Goal: Book appointment/travel/reservation

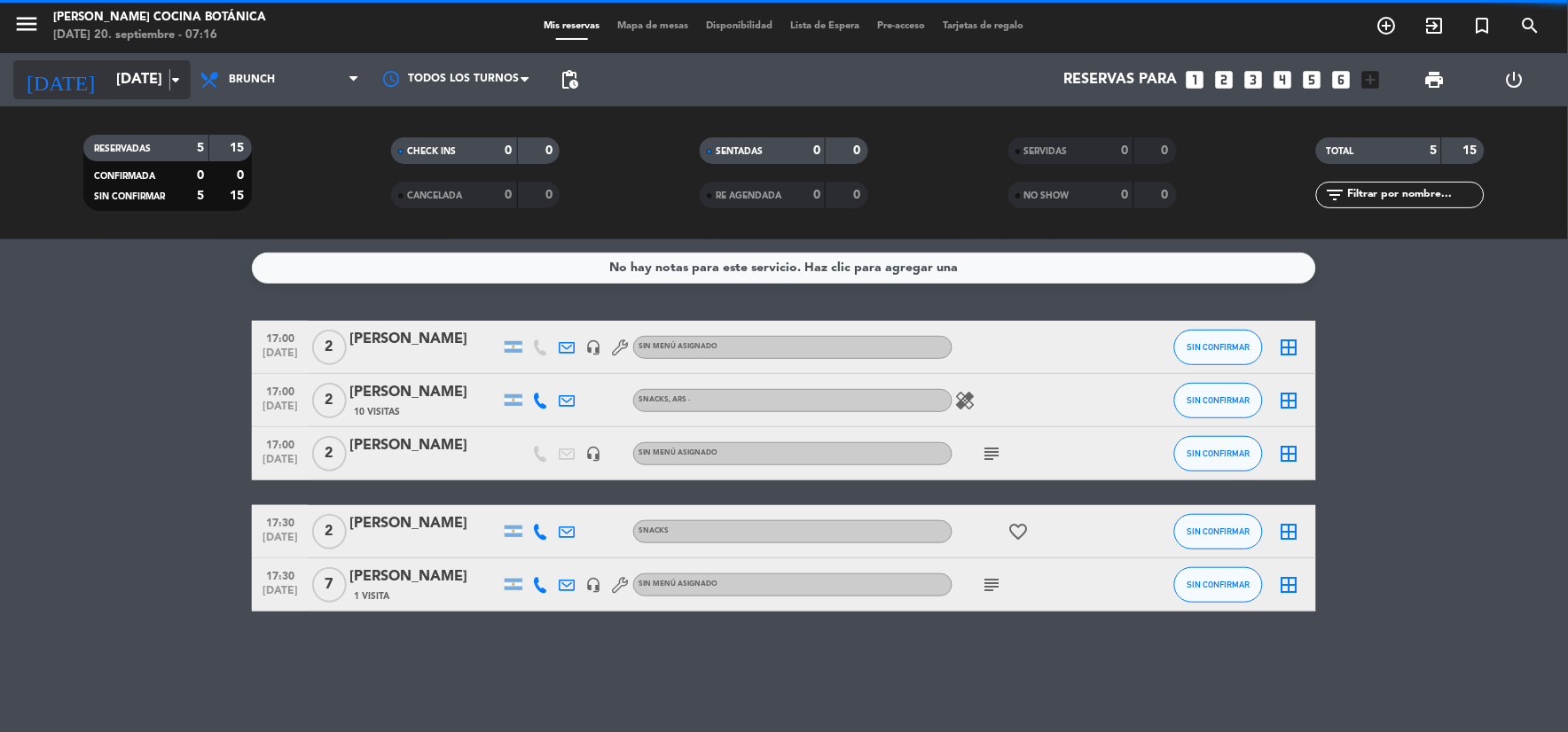
click at [169, 78] on icon "arrow_drop_down" at bounding box center [174, 79] width 21 height 21
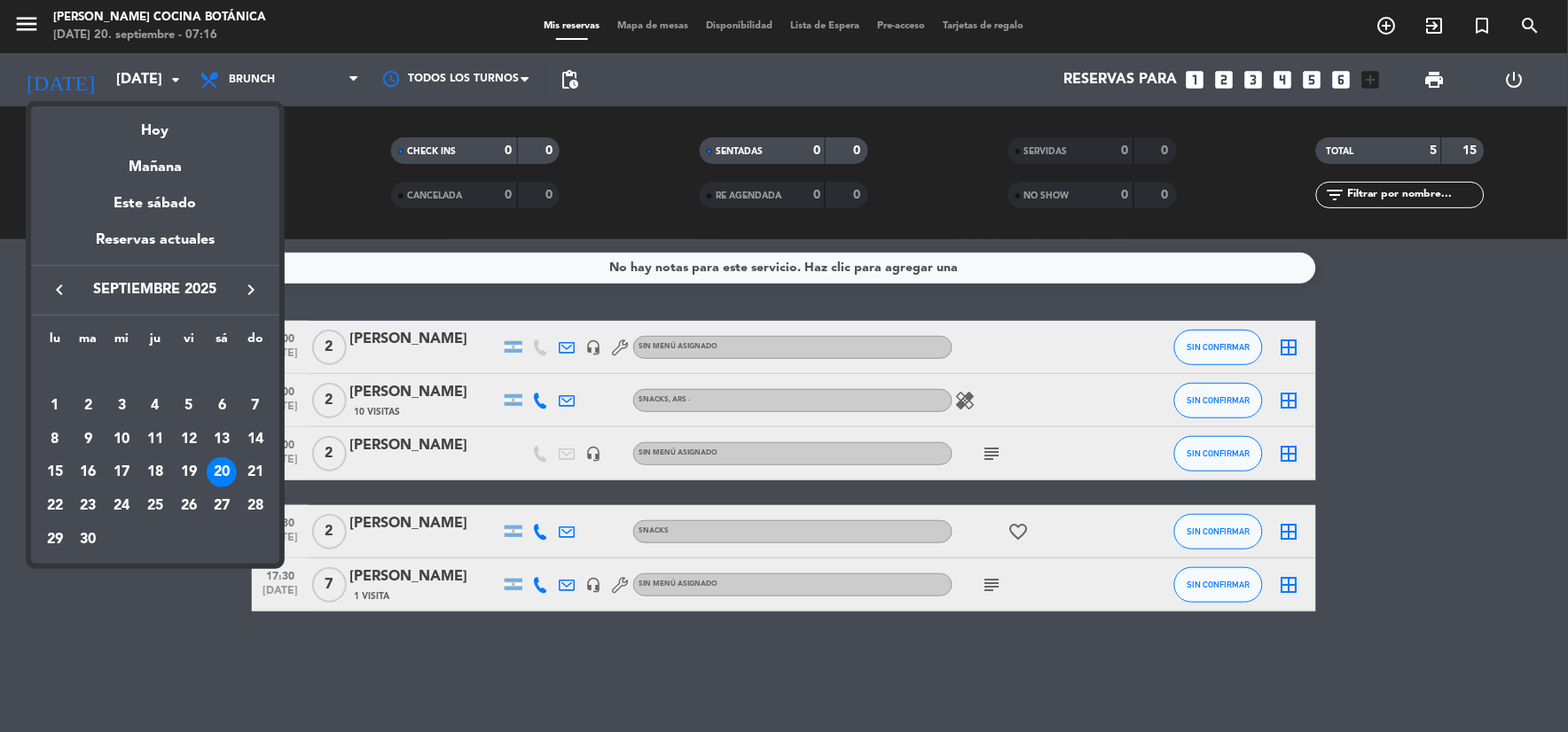
drag, startPoint x: 169, startPoint y: 78, endPoint x: 173, endPoint y: 124, distance: 46.2
click at [173, 124] on div "Hoy" at bounding box center [155, 124] width 249 height 37
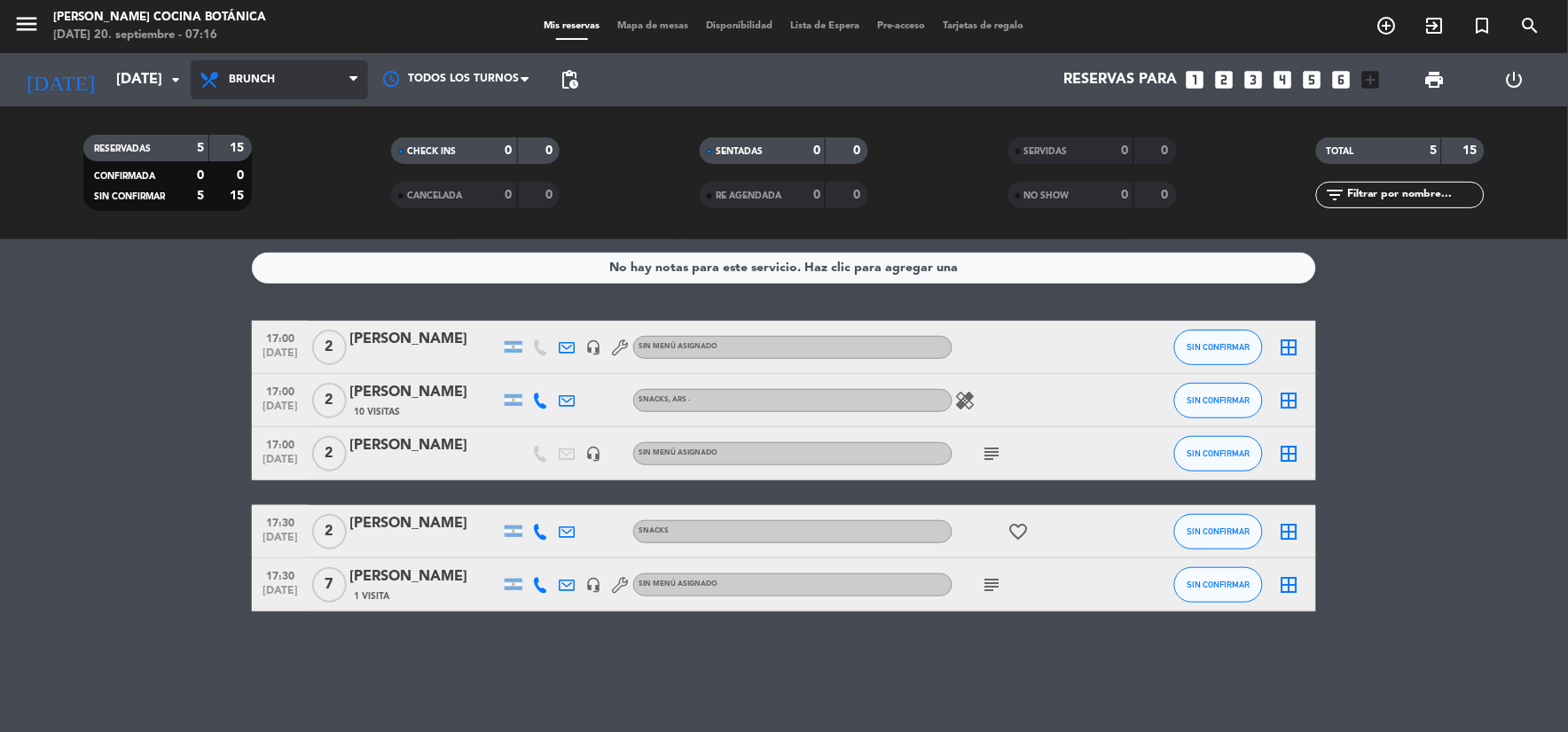
click at [285, 71] on span "Brunch" at bounding box center [279, 79] width 177 height 39
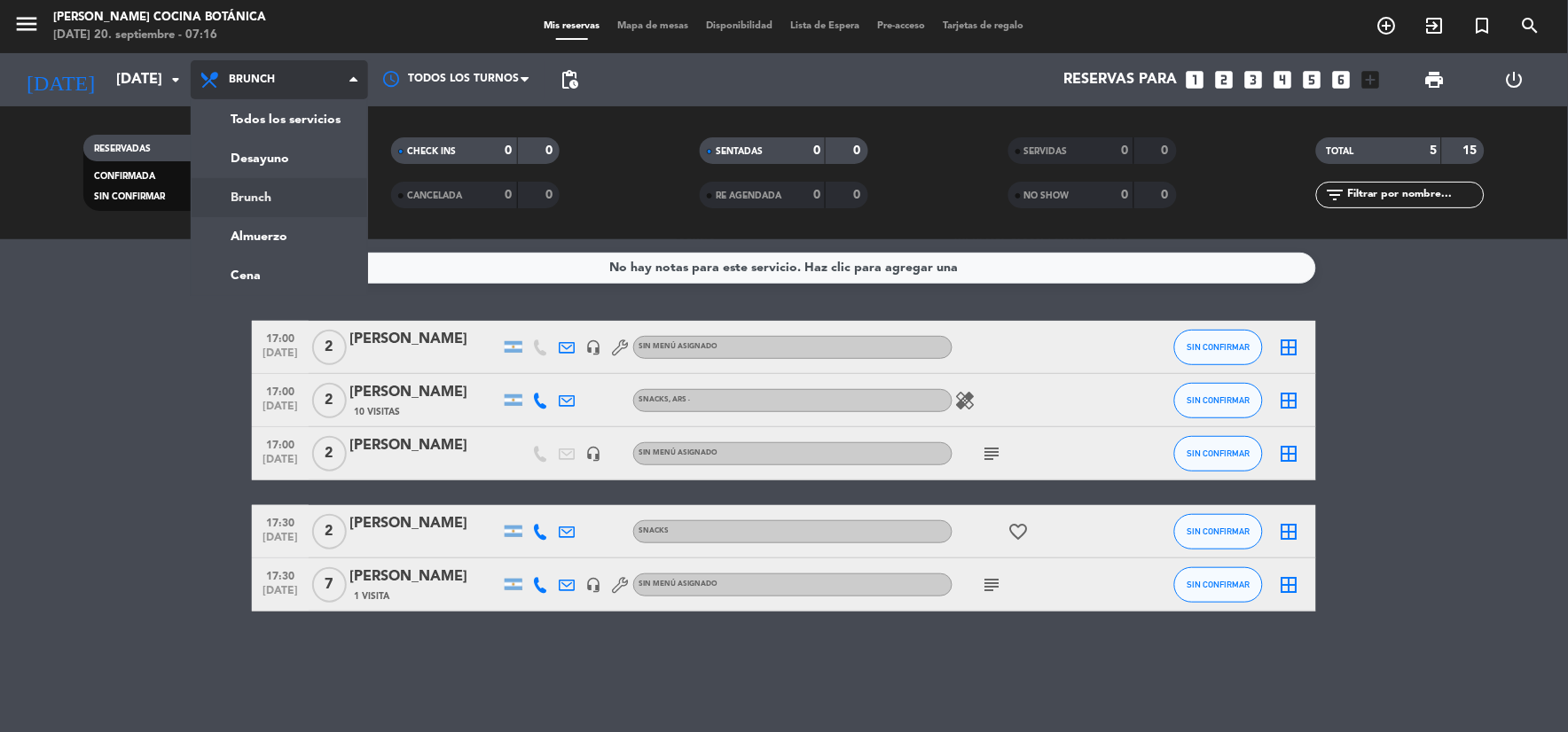
click at [285, 96] on span "Brunch" at bounding box center [279, 79] width 177 height 39
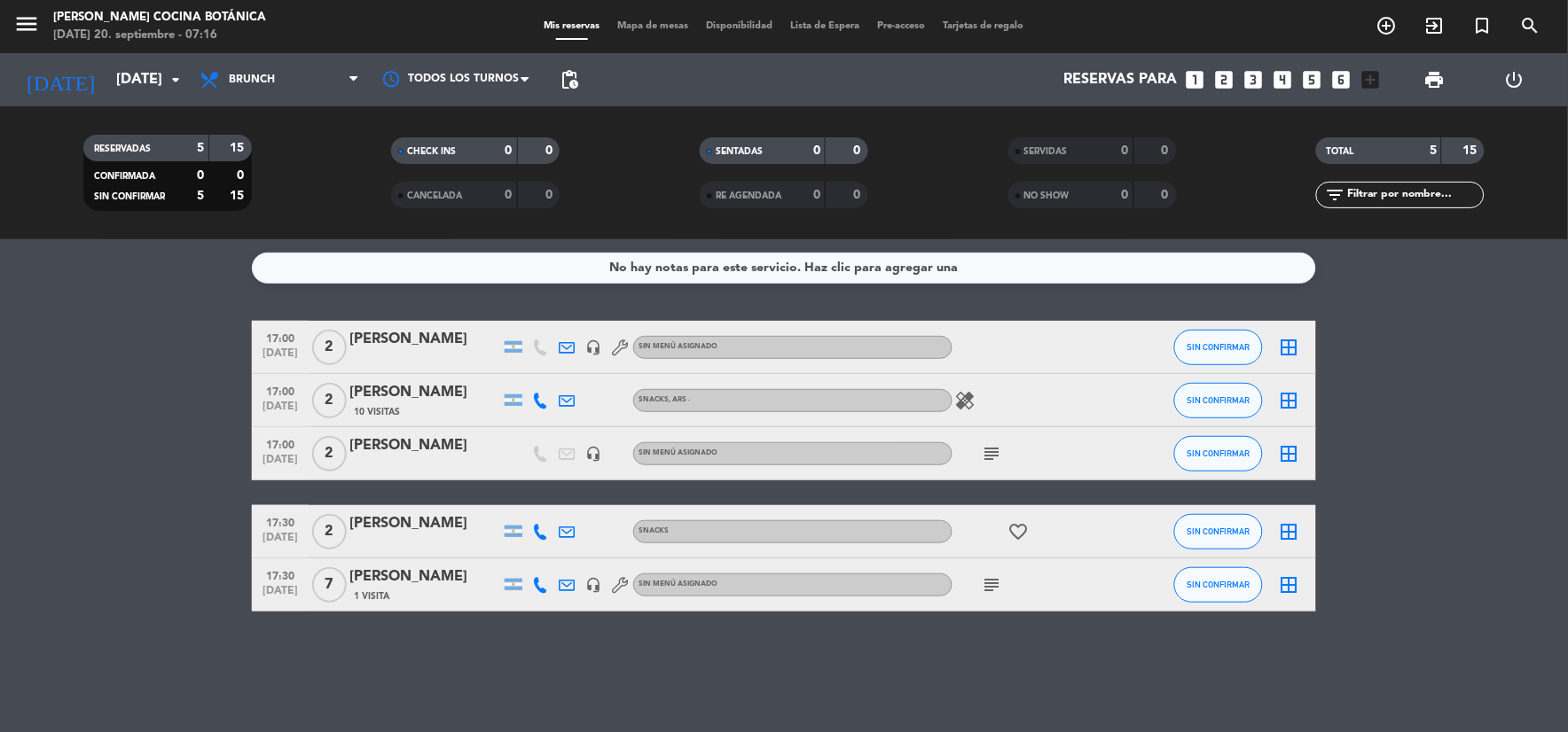
click at [286, 101] on div "Todos los servicios Desayuno Brunch Almuerzo Cena Brunch Todos los servicios De…" at bounding box center [279, 80] width 177 height 53
click at [293, 89] on span "Brunch" at bounding box center [279, 79] width 177 height 39
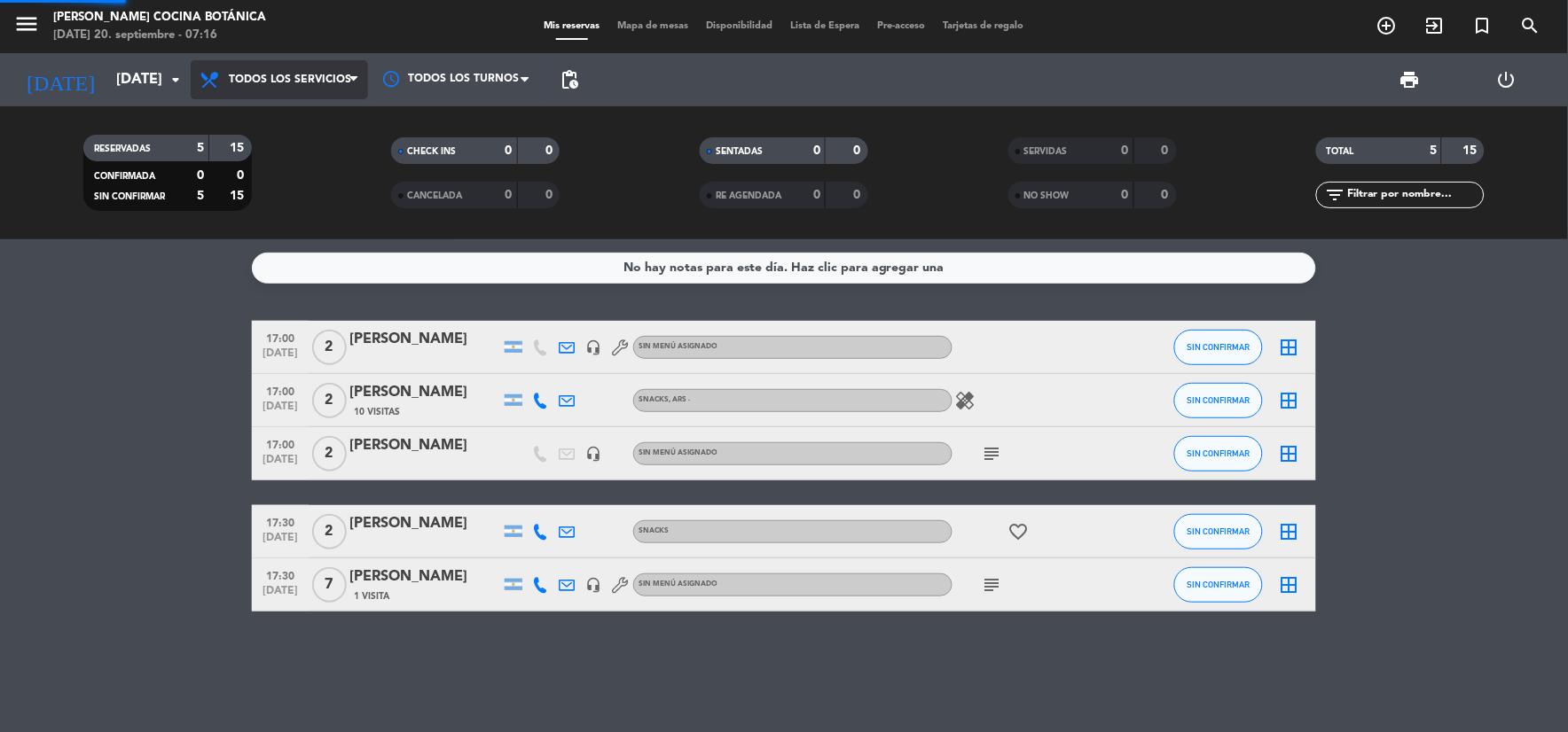
click at [296, 113] on div "menu [PERSON_NAME] Cocina Botánica [DATE] 20. septiembre - 07:16 Mis reservas M…" at bounding box center [784, 120] width 1568 height 240
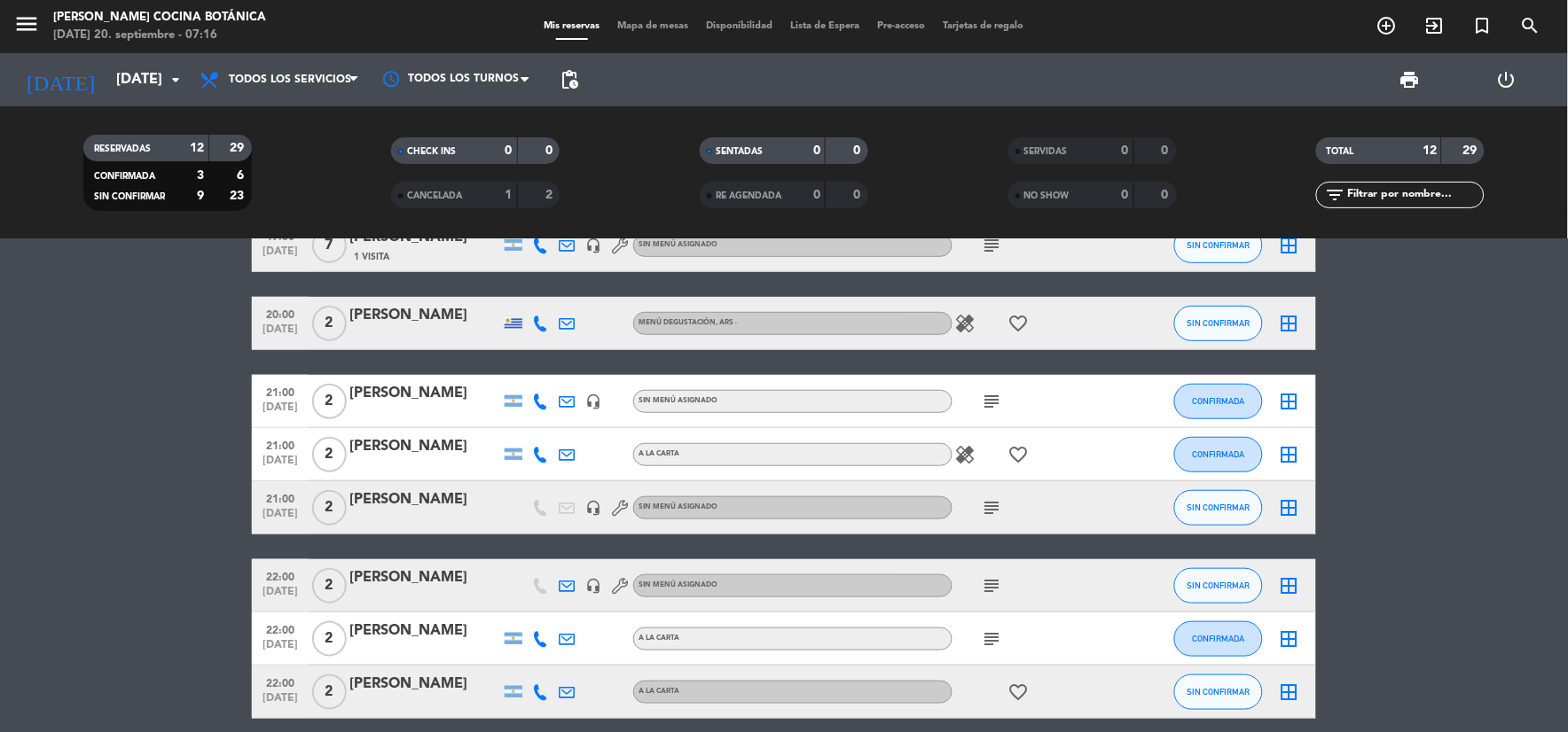
scroll to position [369, 0]
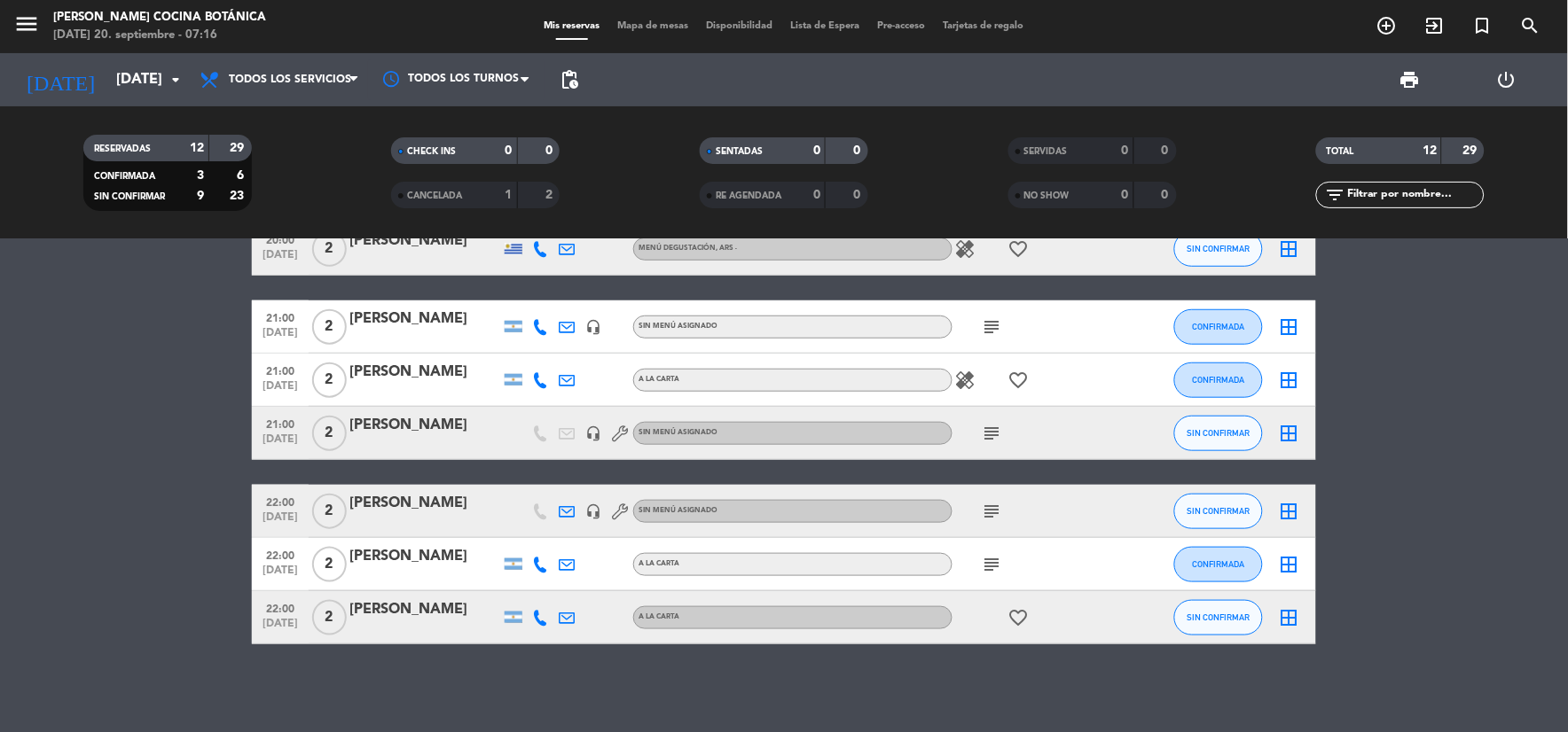
click at [996, 548] on div "subject" at bounding box center [1032, 564] width 160 height 52
click at [998, 562] on icon "subject" at bounding box center [991, 564] width 21 height 21
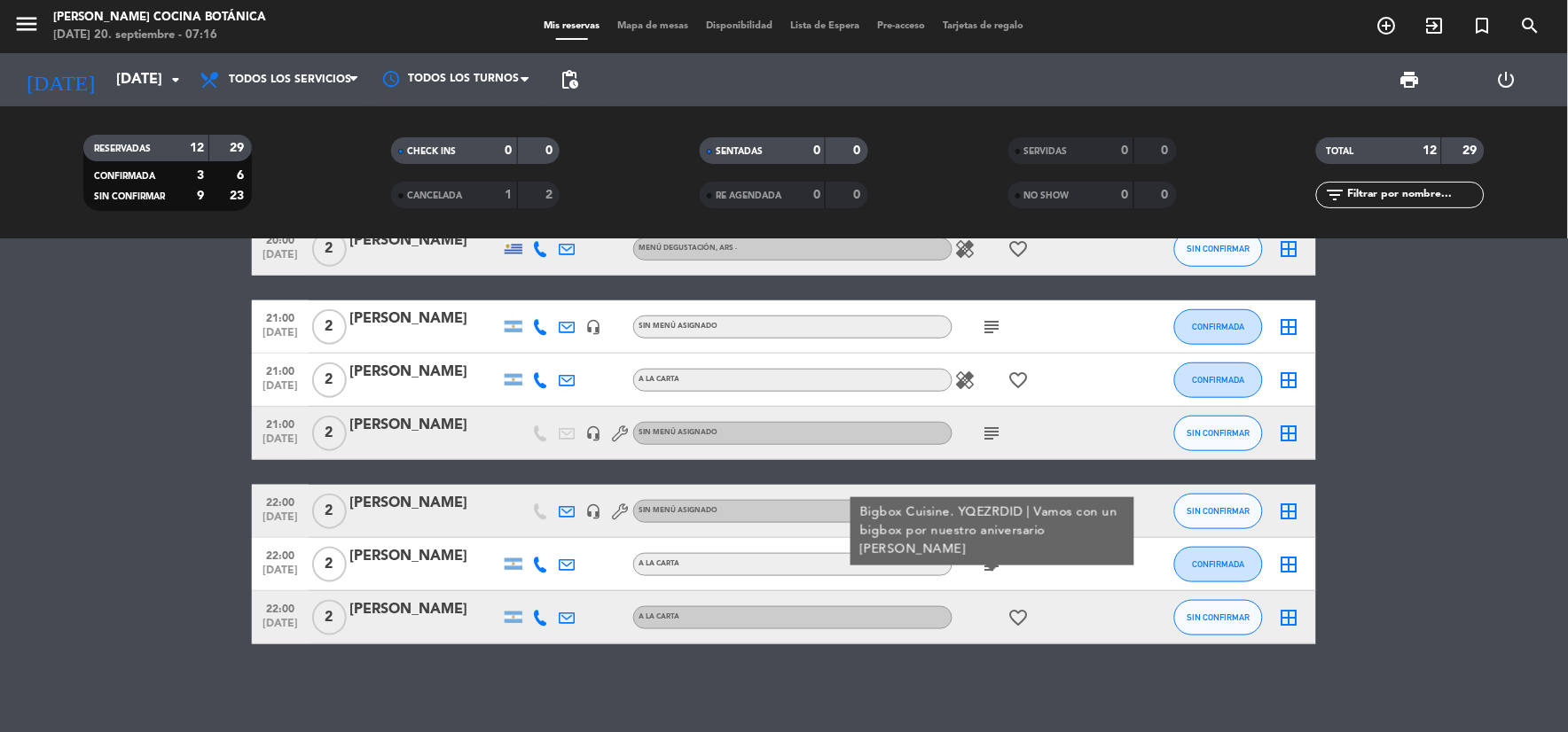
click at [954, 659] on div "17:00 [DATE] 2 [PERSON_NAME] headset_mic Sin menú asignado SIN CONFIRMAR border…" at bounding box center [784, 485] width 1568 height 492
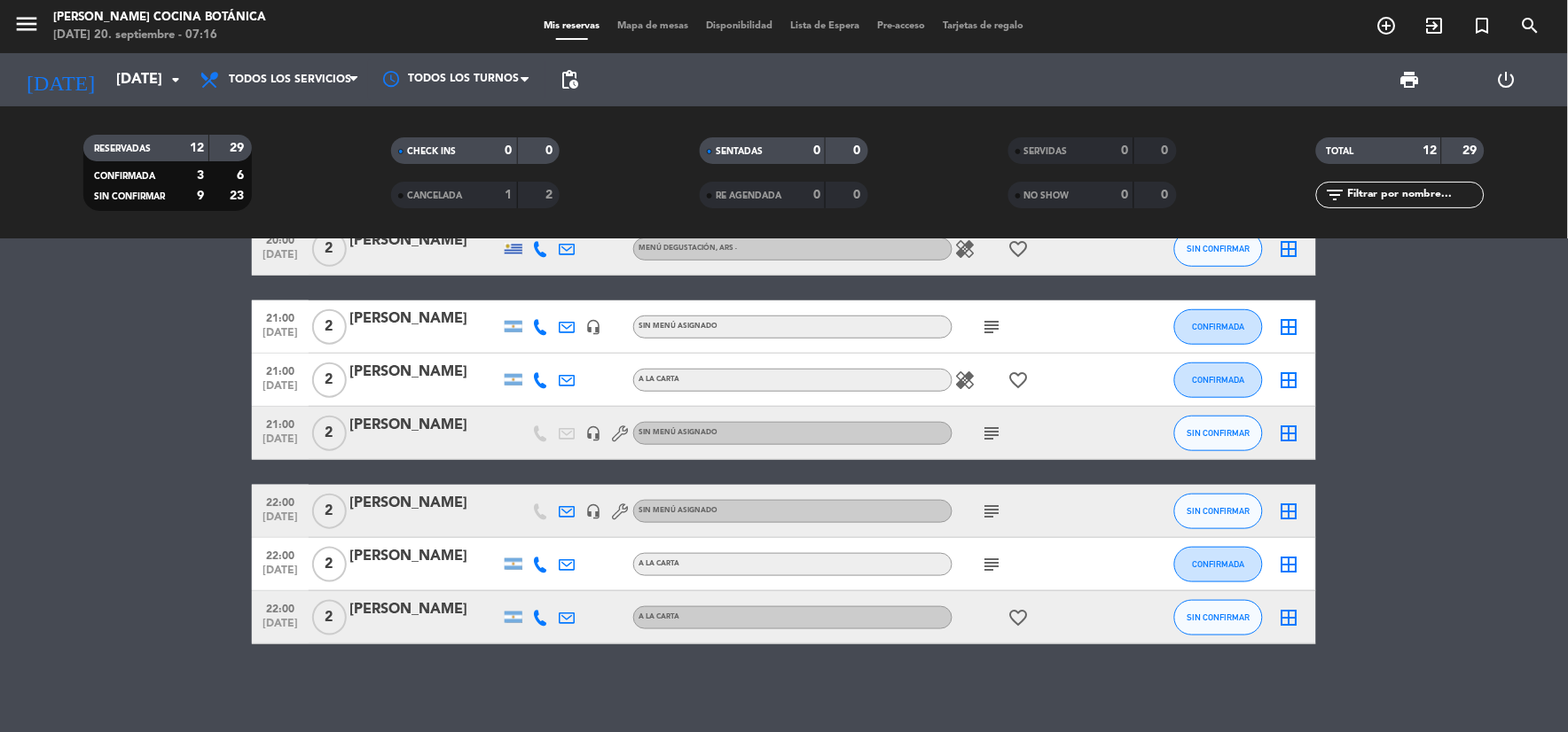
click at [991, 518] on icon "subject" at bounding box center [991, 511] width 21 height 21
click at [1036, 650] on div "17:00 [DATE] 2 [PERSON_NAME] headset_mic Sin menú asignado SIN CONFIRMAR border…" at bounding box center [784, 485] width 1568 height 492
click at [998, 432] on icon "subject" at bounding box center [991, 433] width 21 height 21
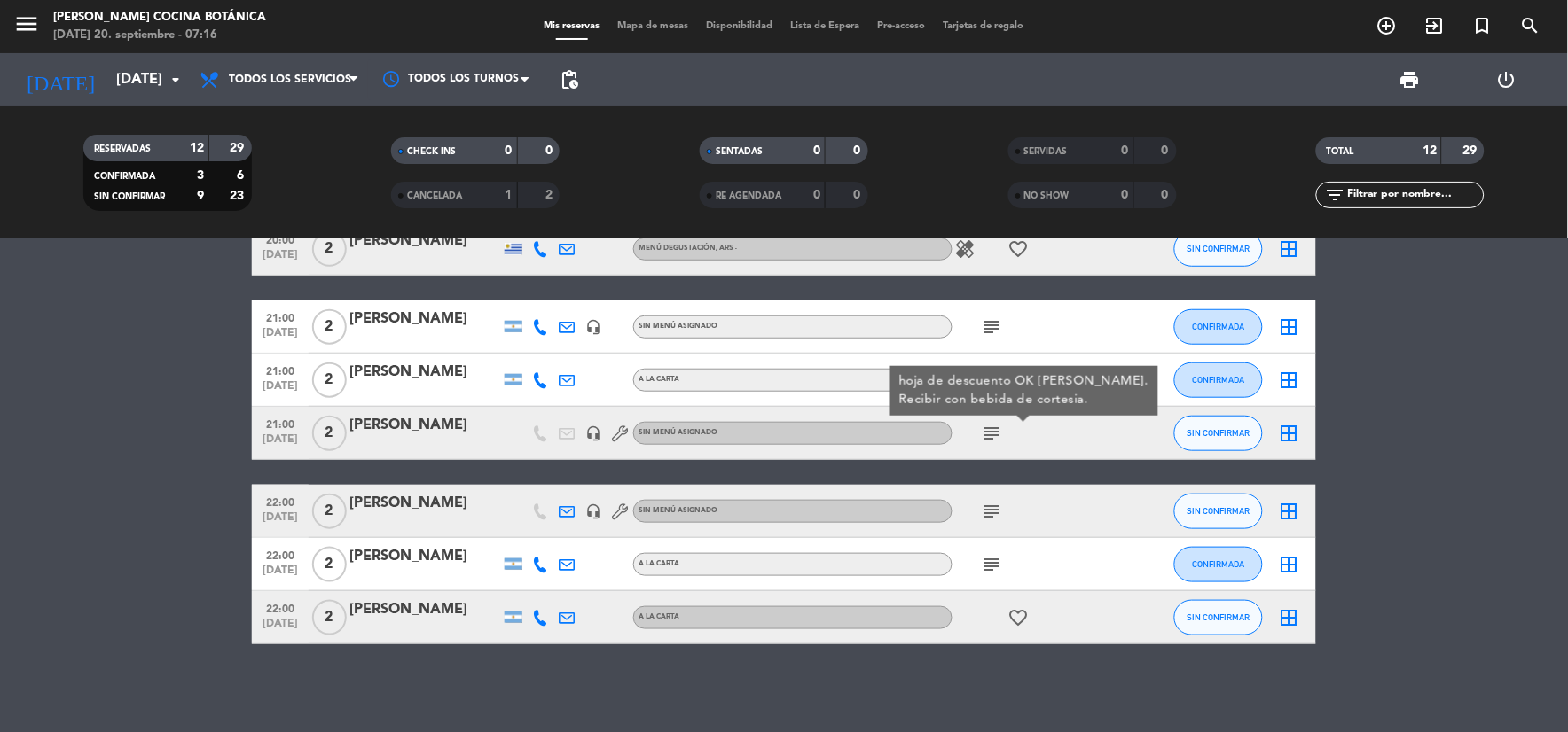
click at [981, 311] on div "subject" at bounding box center [1032, 326] width 160 height 52
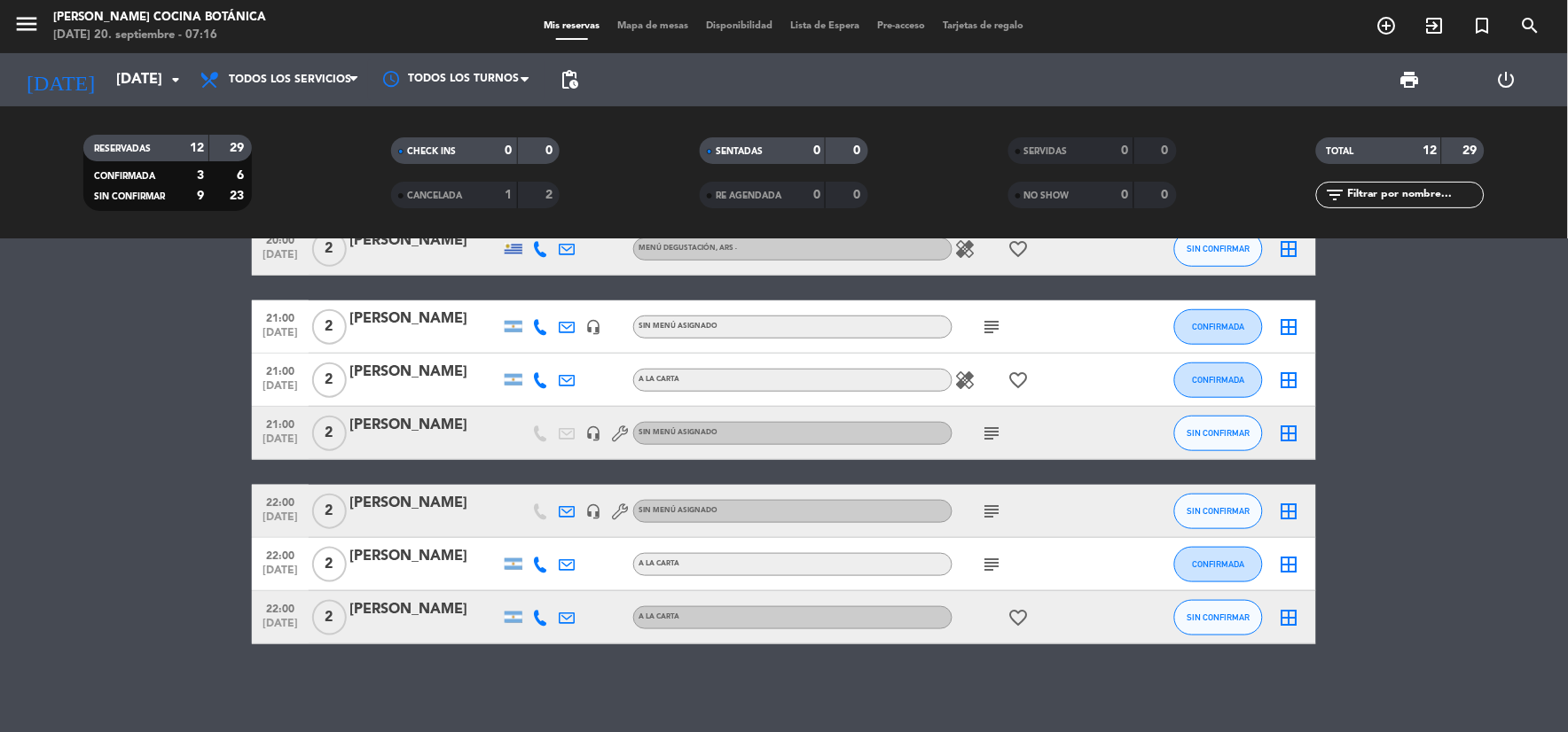
click at [984, 316] on icon "subject" at bounding box center [991, 326] width 21 height 21
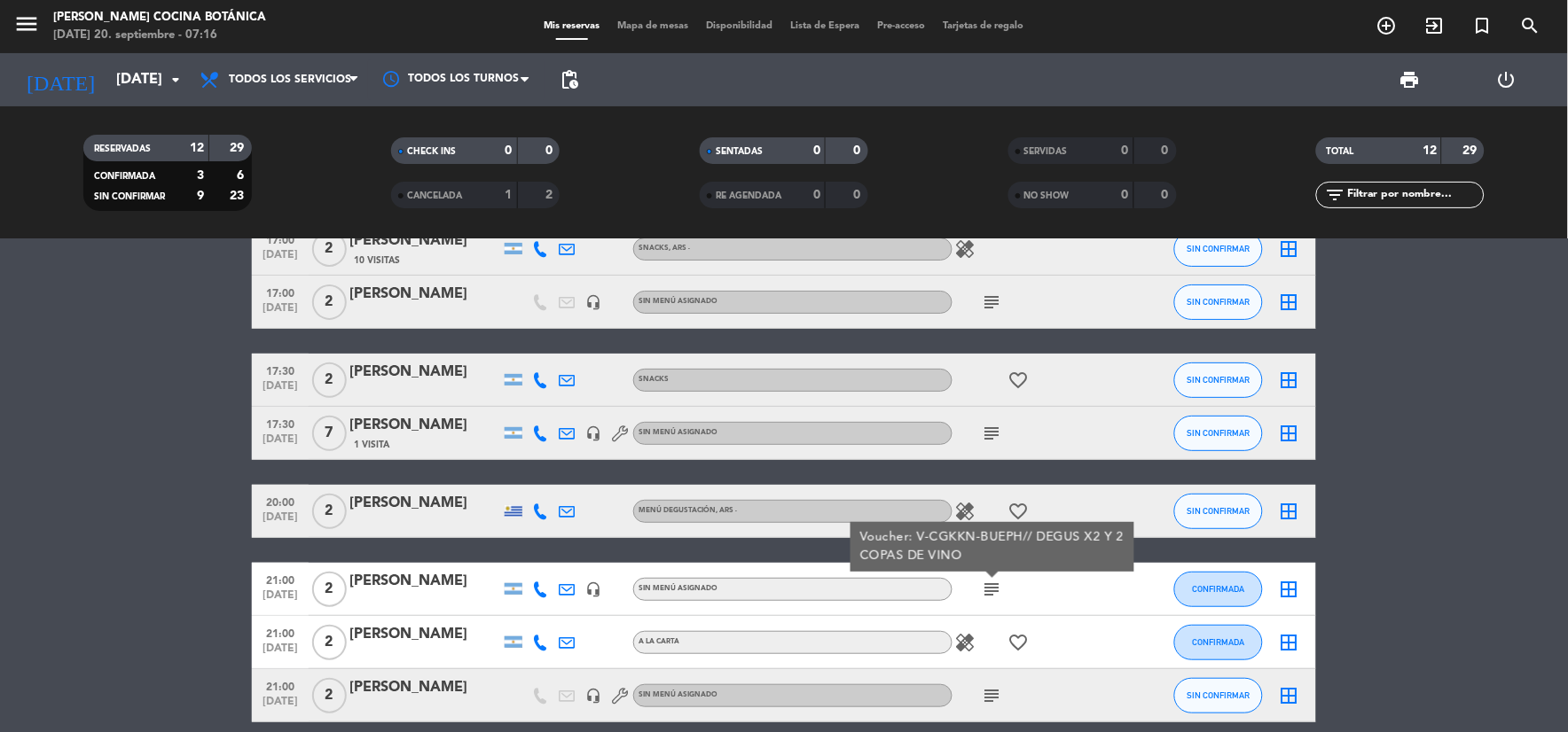
scroll to position [74, 0]
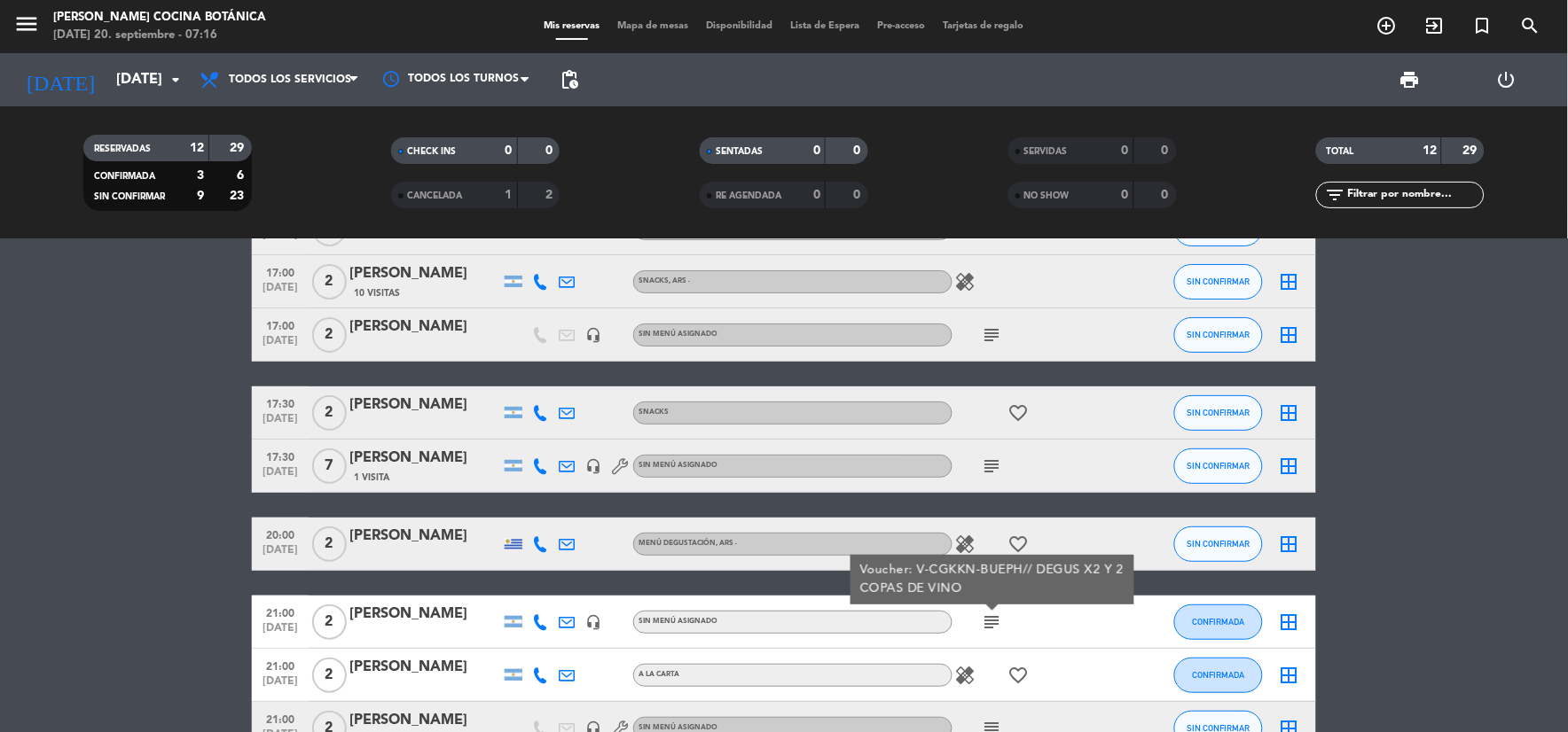
click at [1007, 474] on div "subject" at bounding box center [1032, 466] width 160 height 52
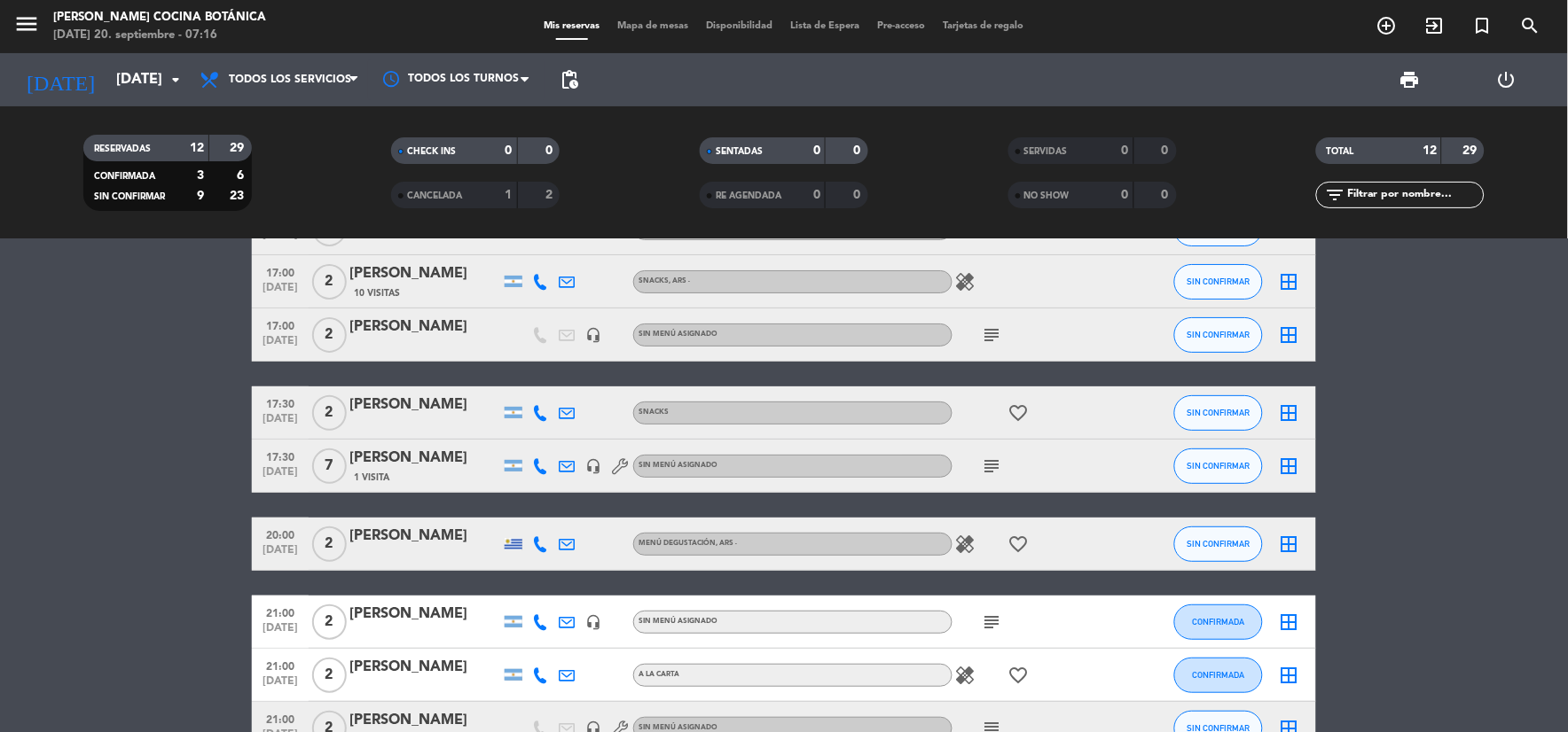
click at [1005, 472] on span "subject" at bounding box center [992, 466] width 27 height 21
click at [999, 471] on icon "subject" at bounding box center [991, 466] width 21 height 21
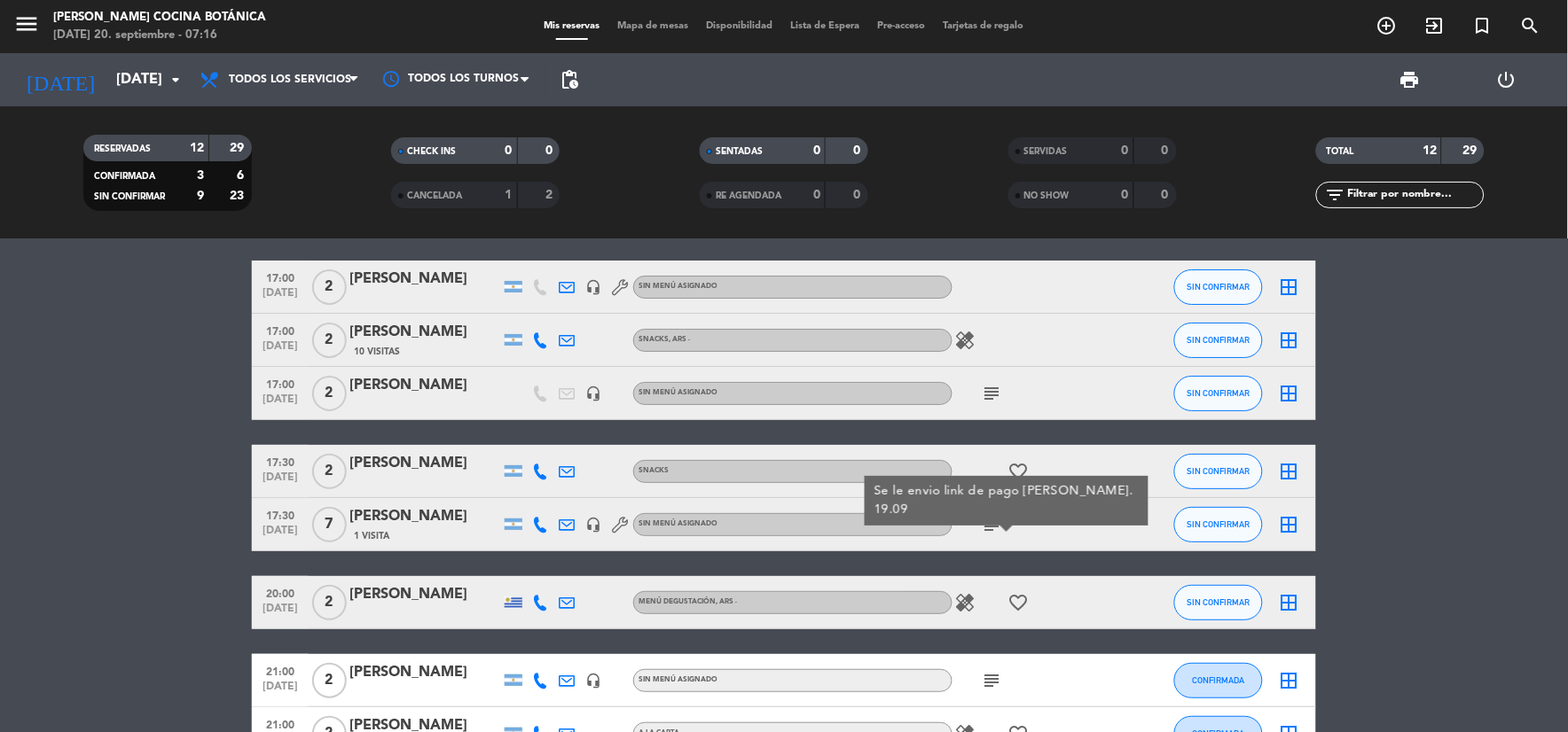
scroll to position [0, 0]
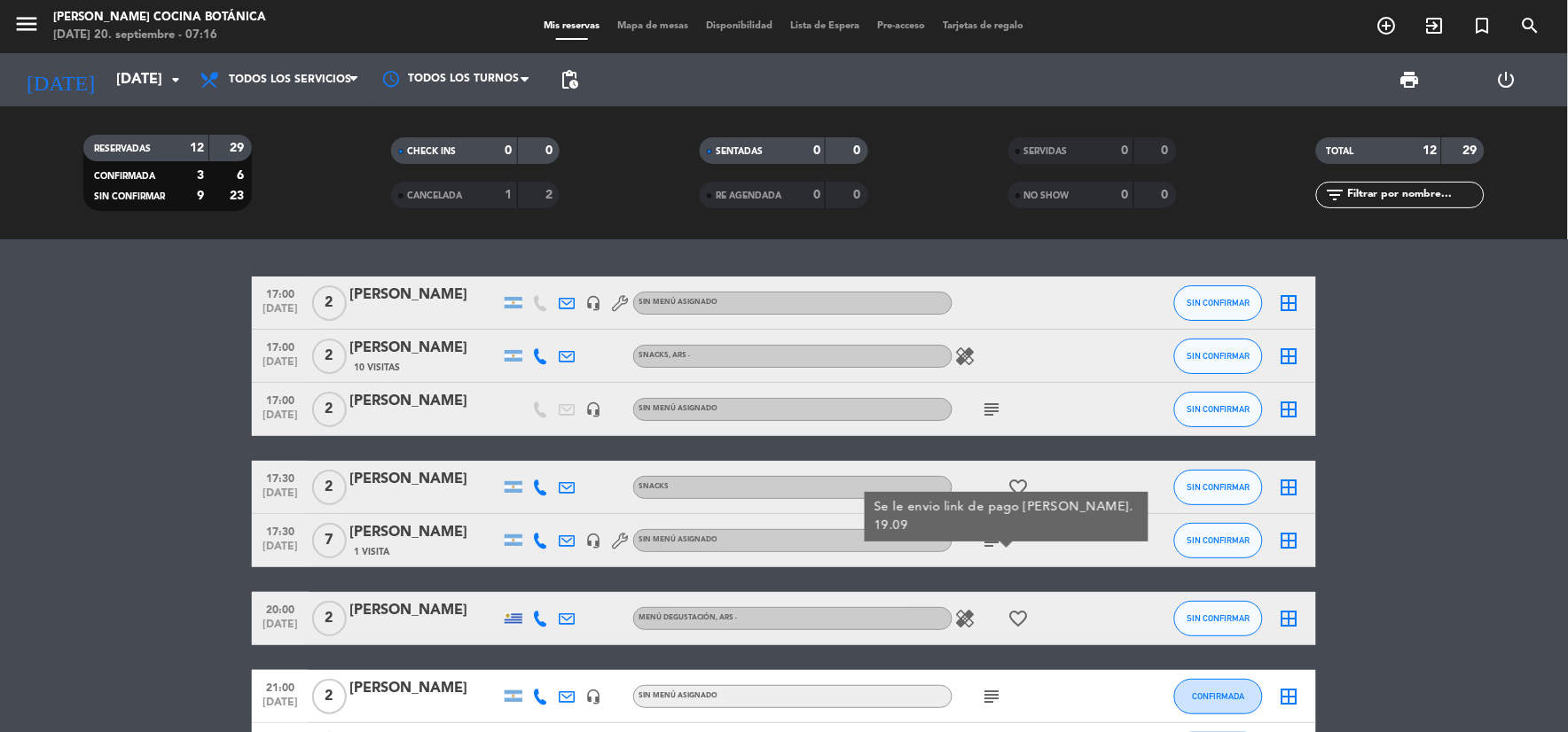
click at [995, 415] on icon "subject" at bounding box center [991, 409] width 21 height 21
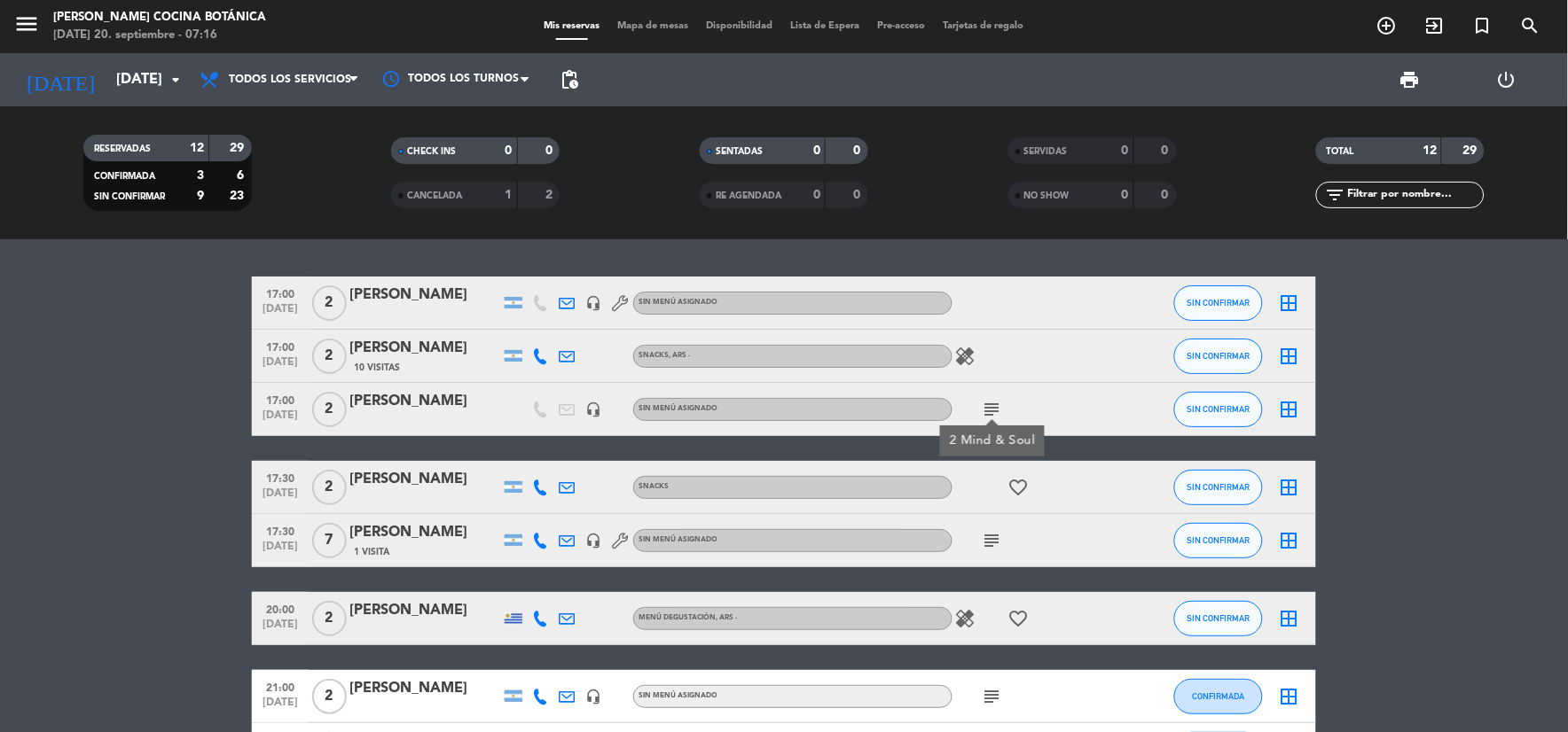
click at [971, 347] on icon "healing" at bounding box center [965, 356] width 21 height 21
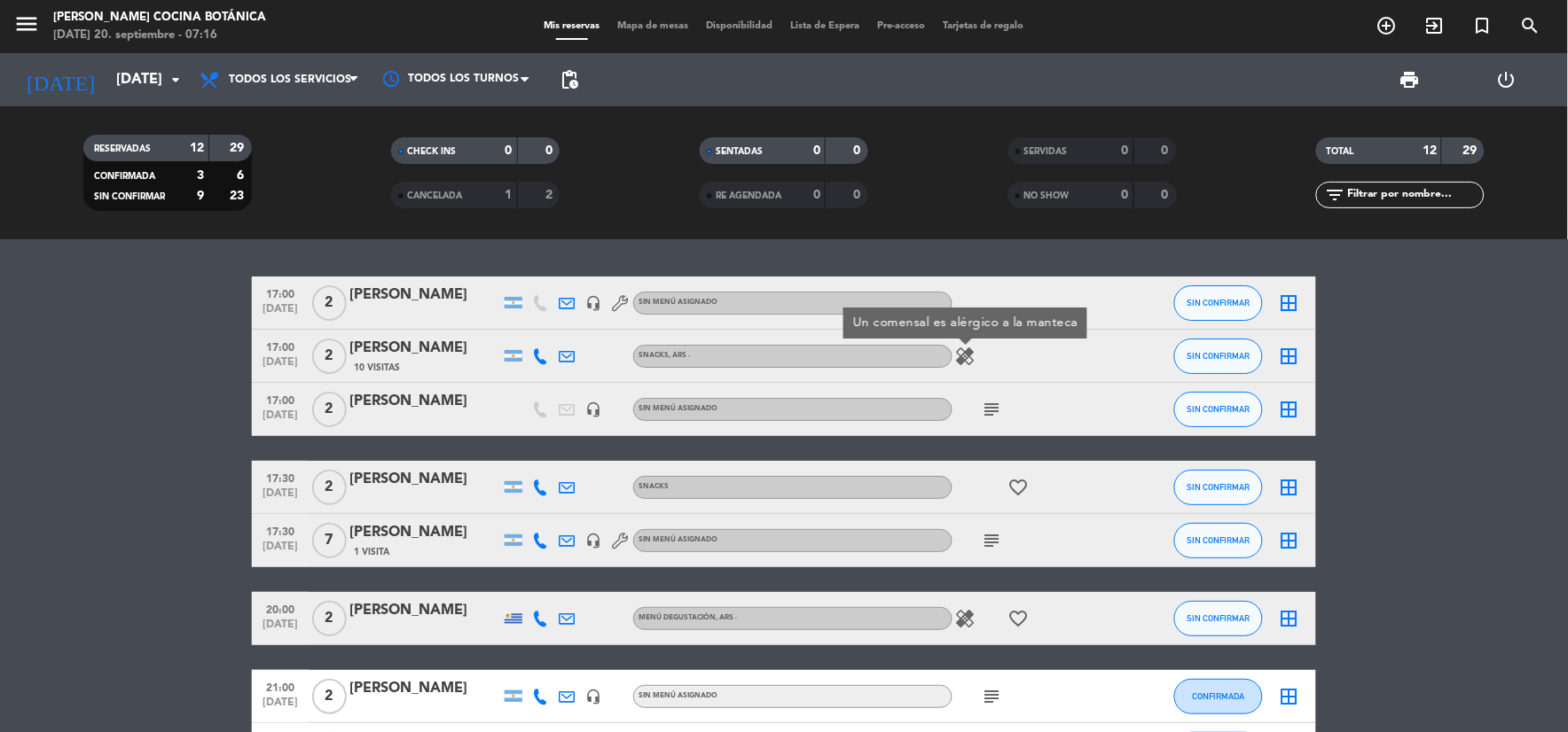
click at [981, 617] on div "healing favorite_border" at bounding box center [1032, 618] width 160 height 52
click at [976, 616] on icon "healing" at bounding box center [965, 618] width 21 height 21
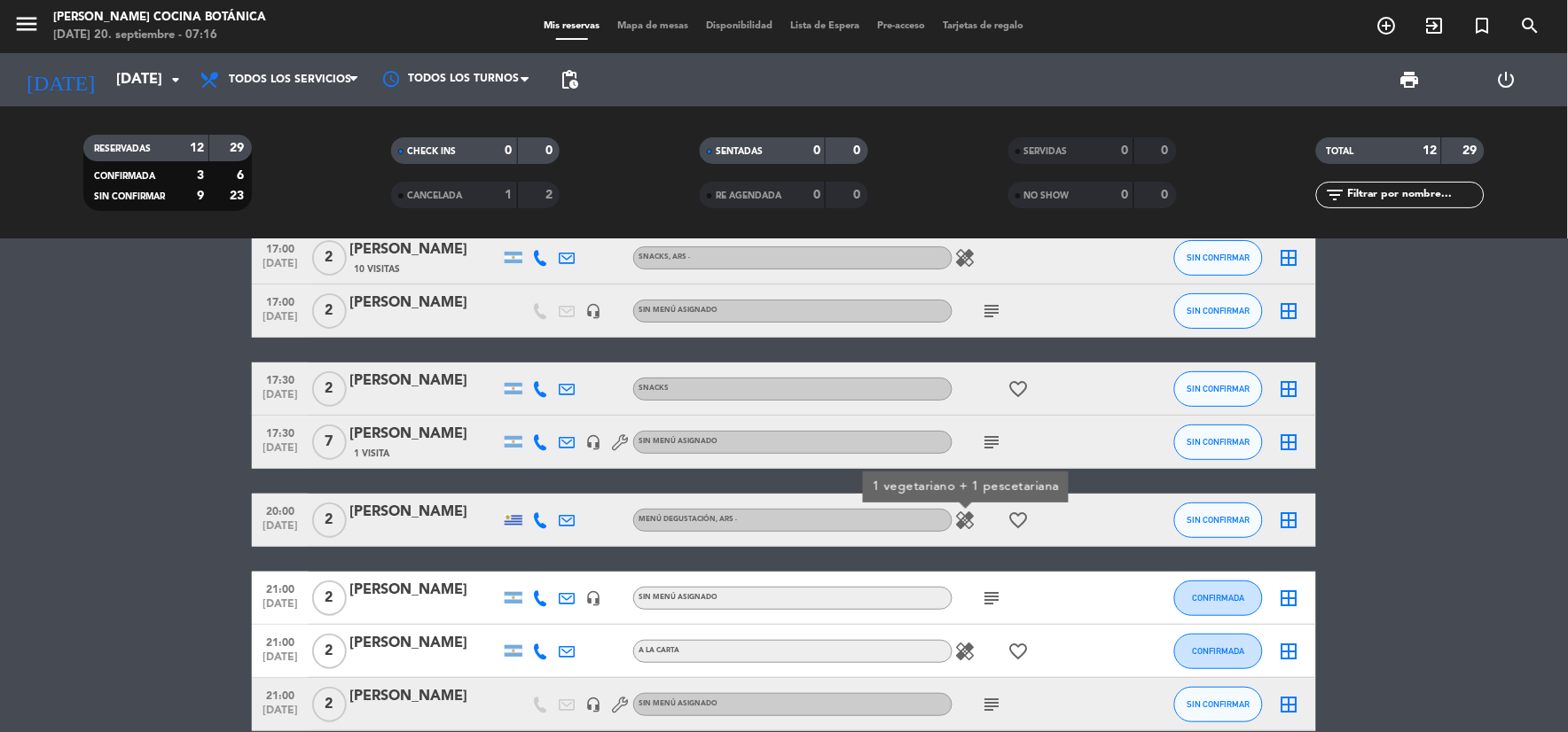
click at [985, 596] on icon "subject" at bounding box center [991, 597] width 21 height 21
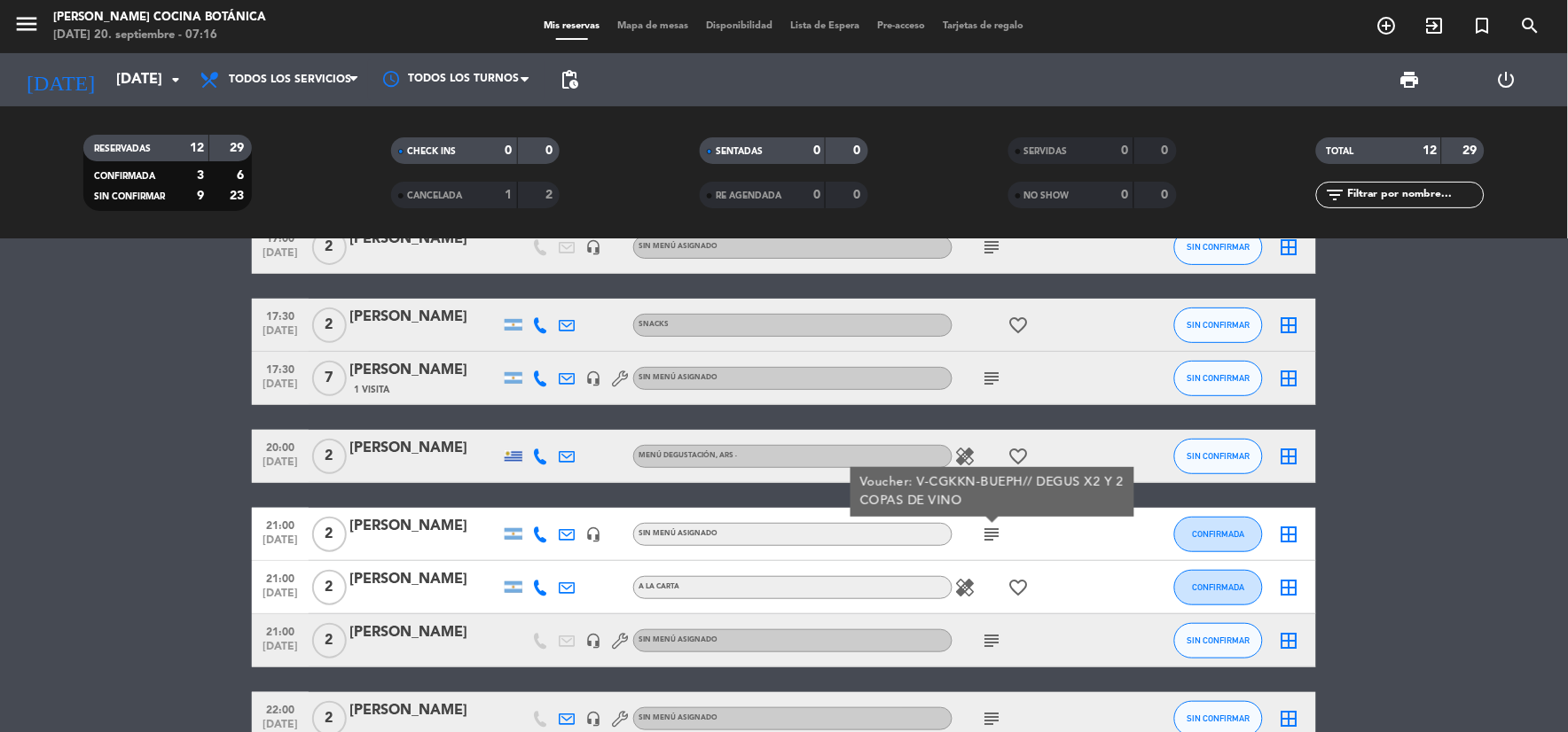
scroll to position [197, 0]
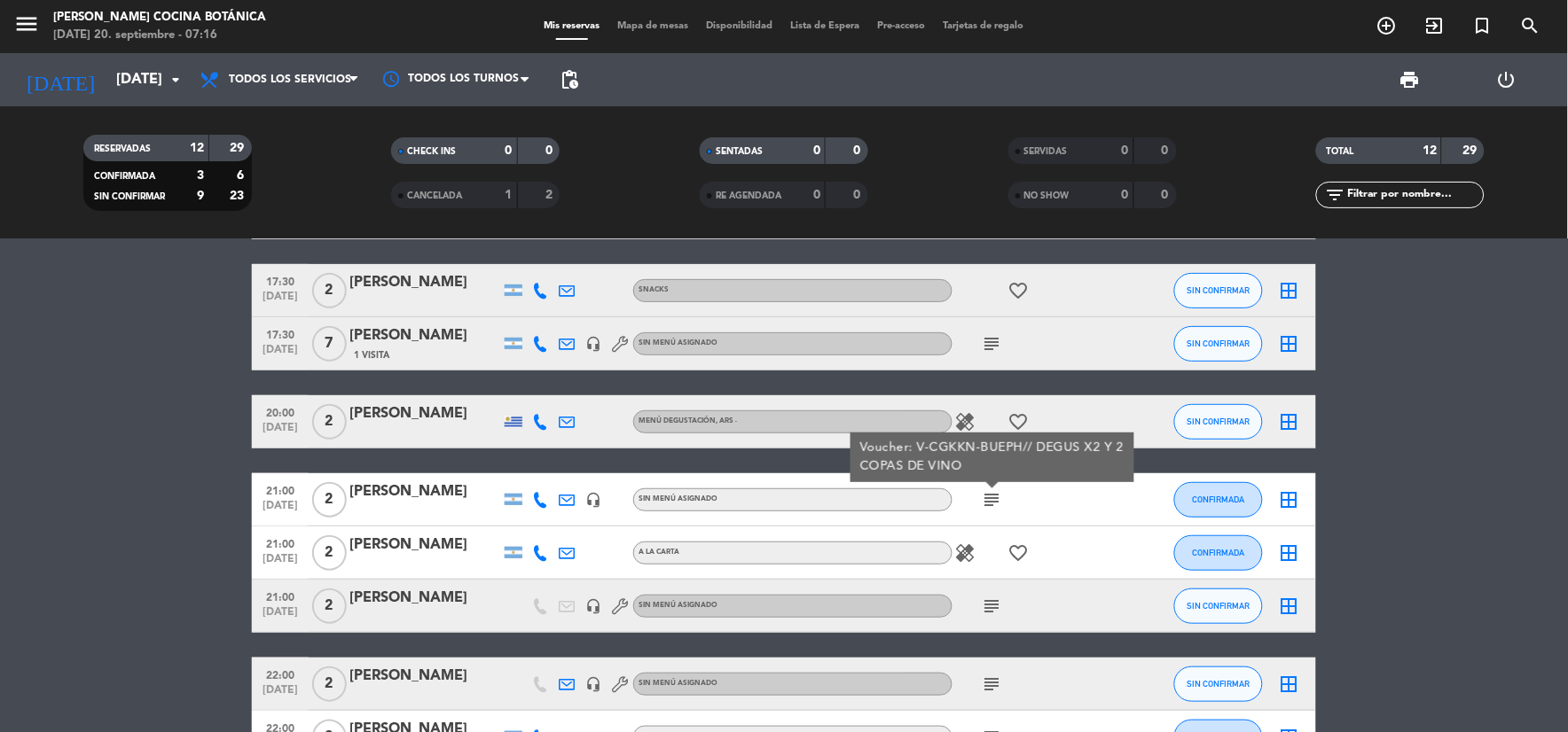
click at [985, 596] on icon "subject" at bounding box center [991, 605] width 21 height 21
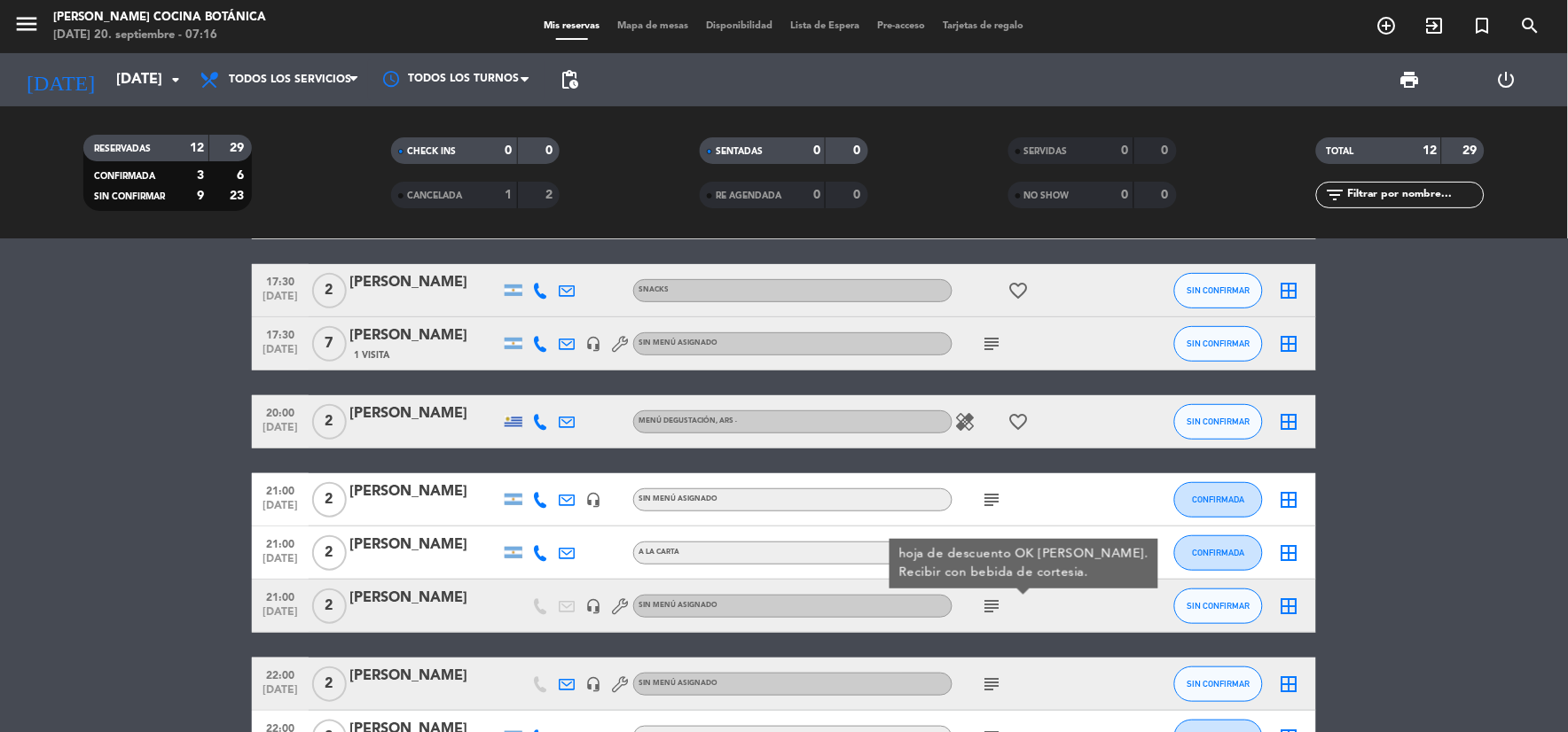
click at [972, 535] on div "healing favorite_border" at bounding box center [1032, 552] width 160 height 52
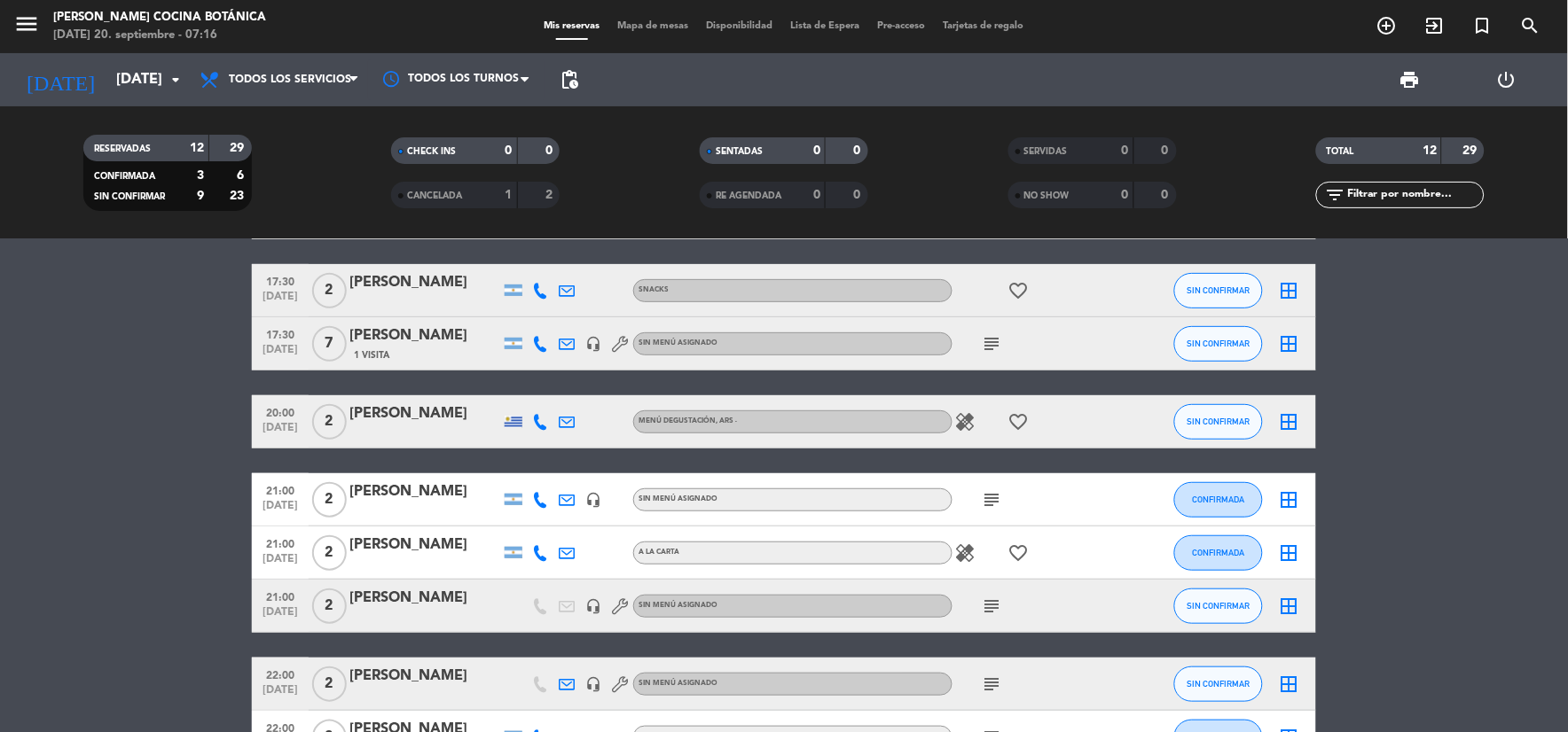
click at [971, 550] on icon "healing" at bounding box center [965, 553] width 21 height 21
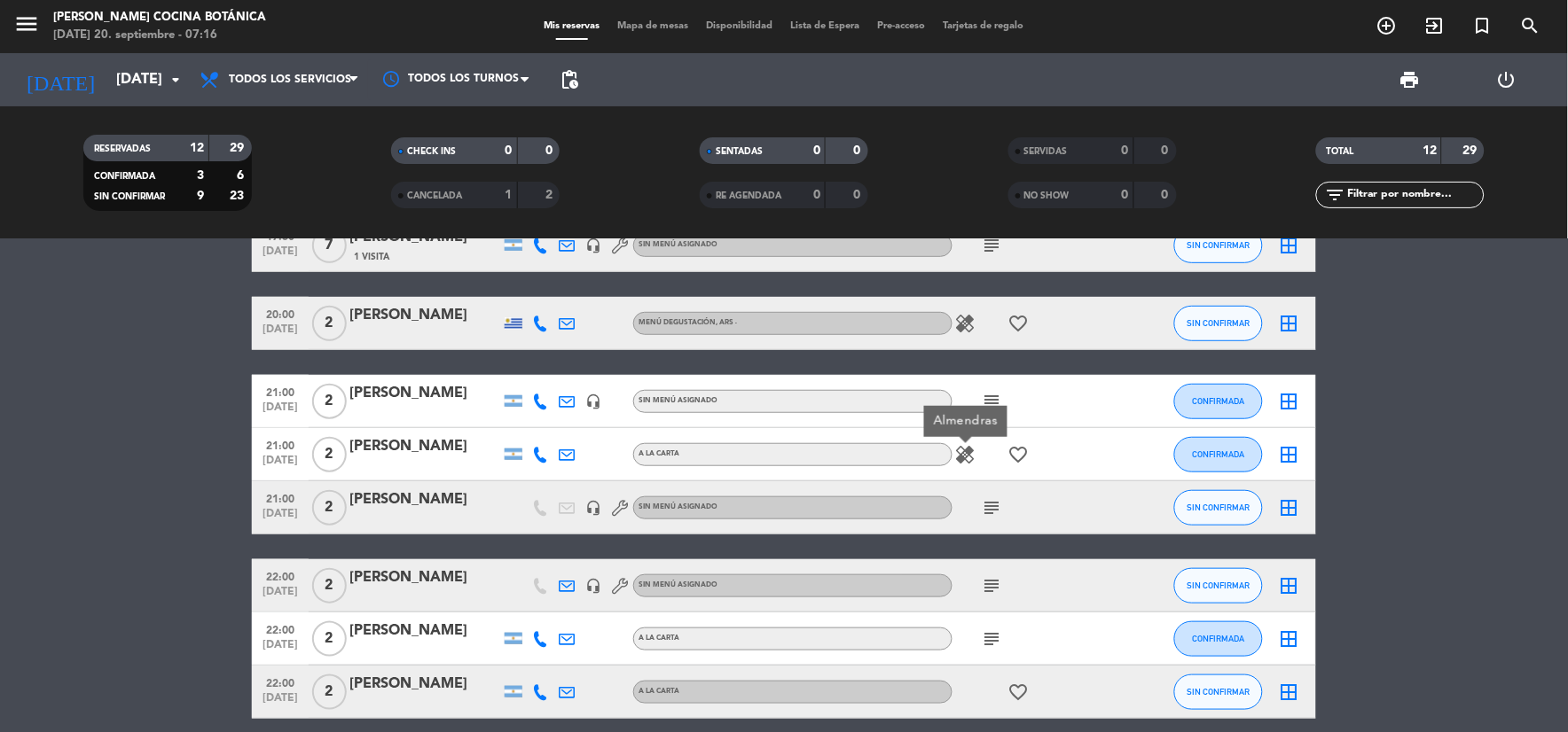
click at [1000, 581] on icon "subject" at bounding box center [991, 585] width 21 height 21
click at [997, 619] on div "subject" at bounding box center [1032, 638] width 160 height 52
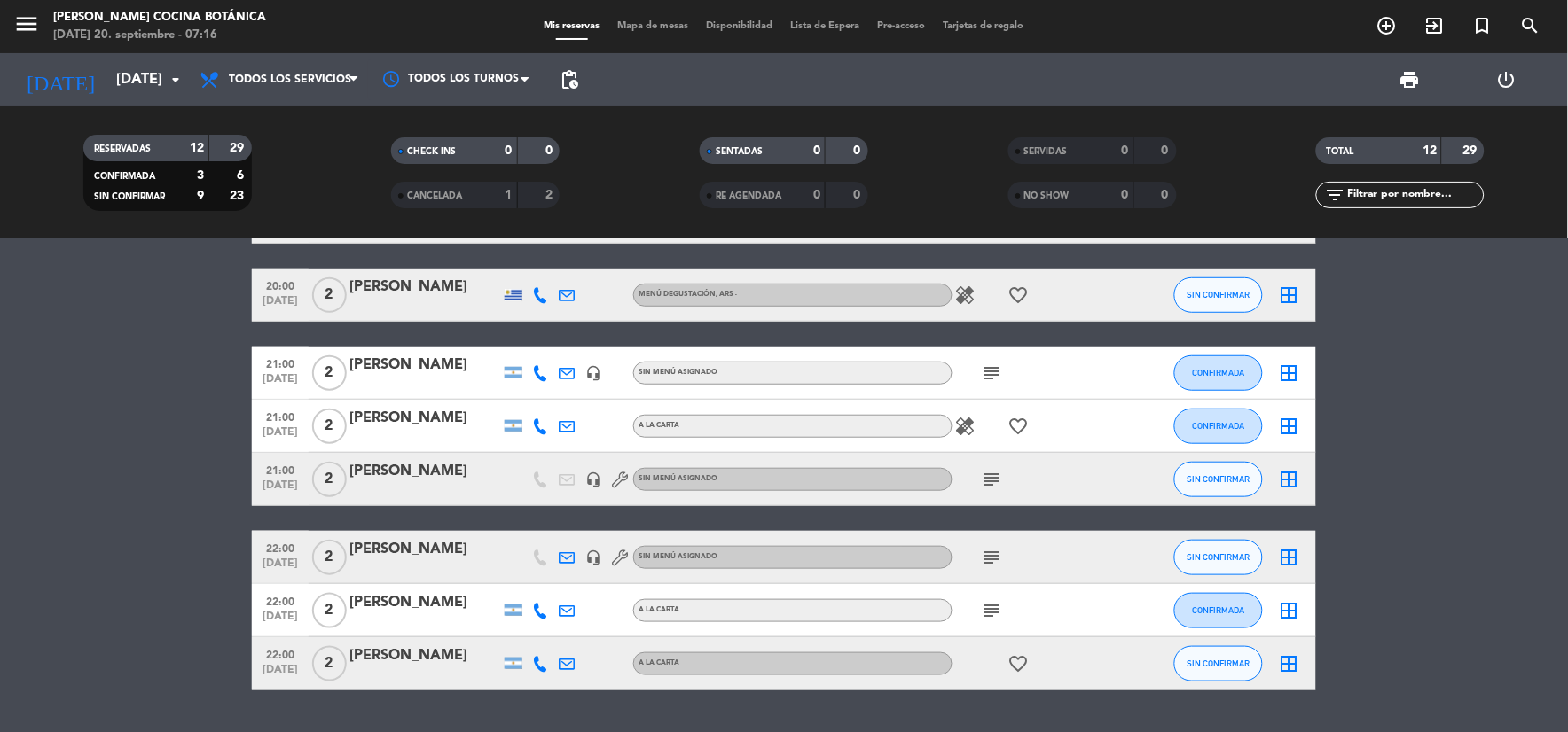
scroll to position [369, 0]
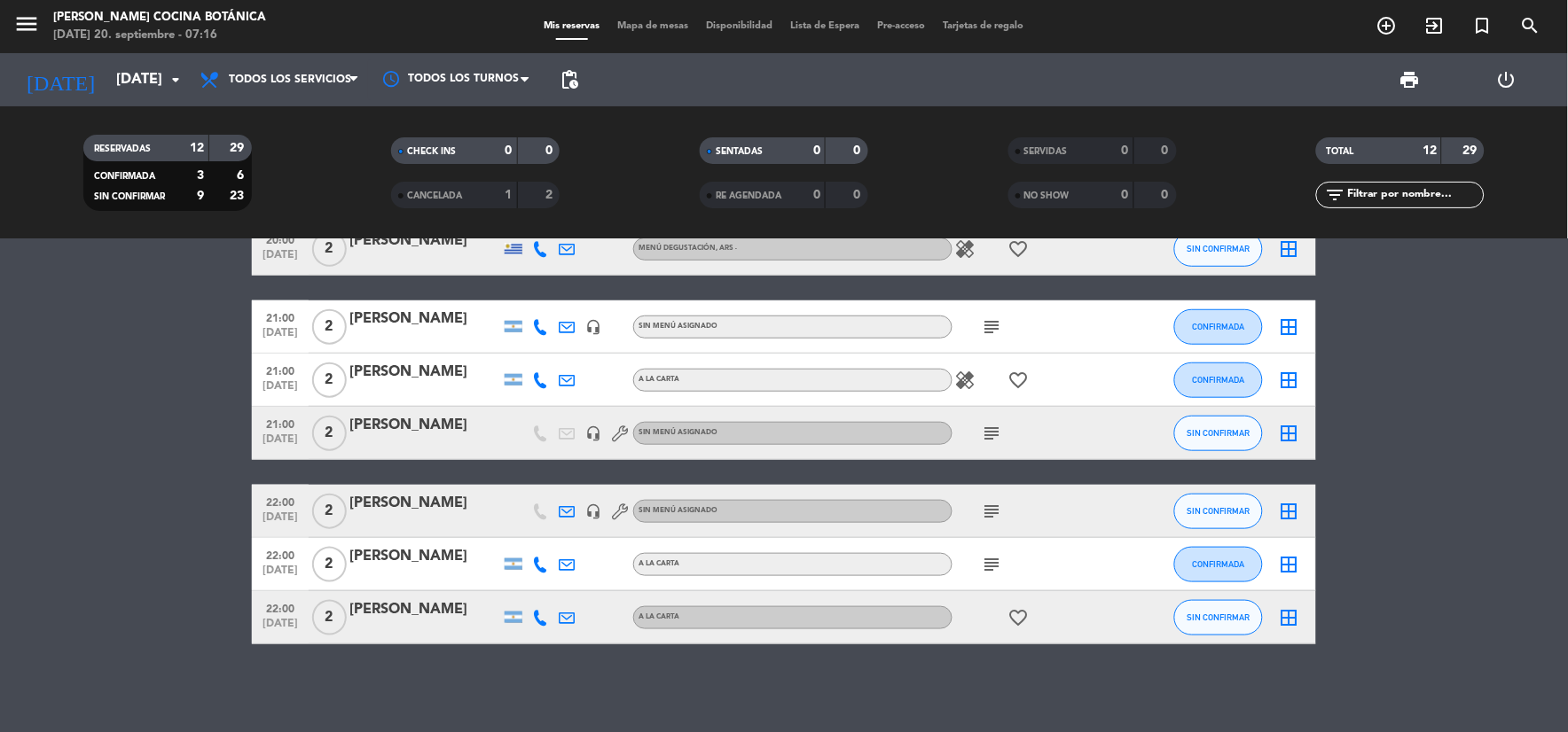
click at [997, 622] on div "favorite_border" at bounding box center [1032, 617] width 160 height 52
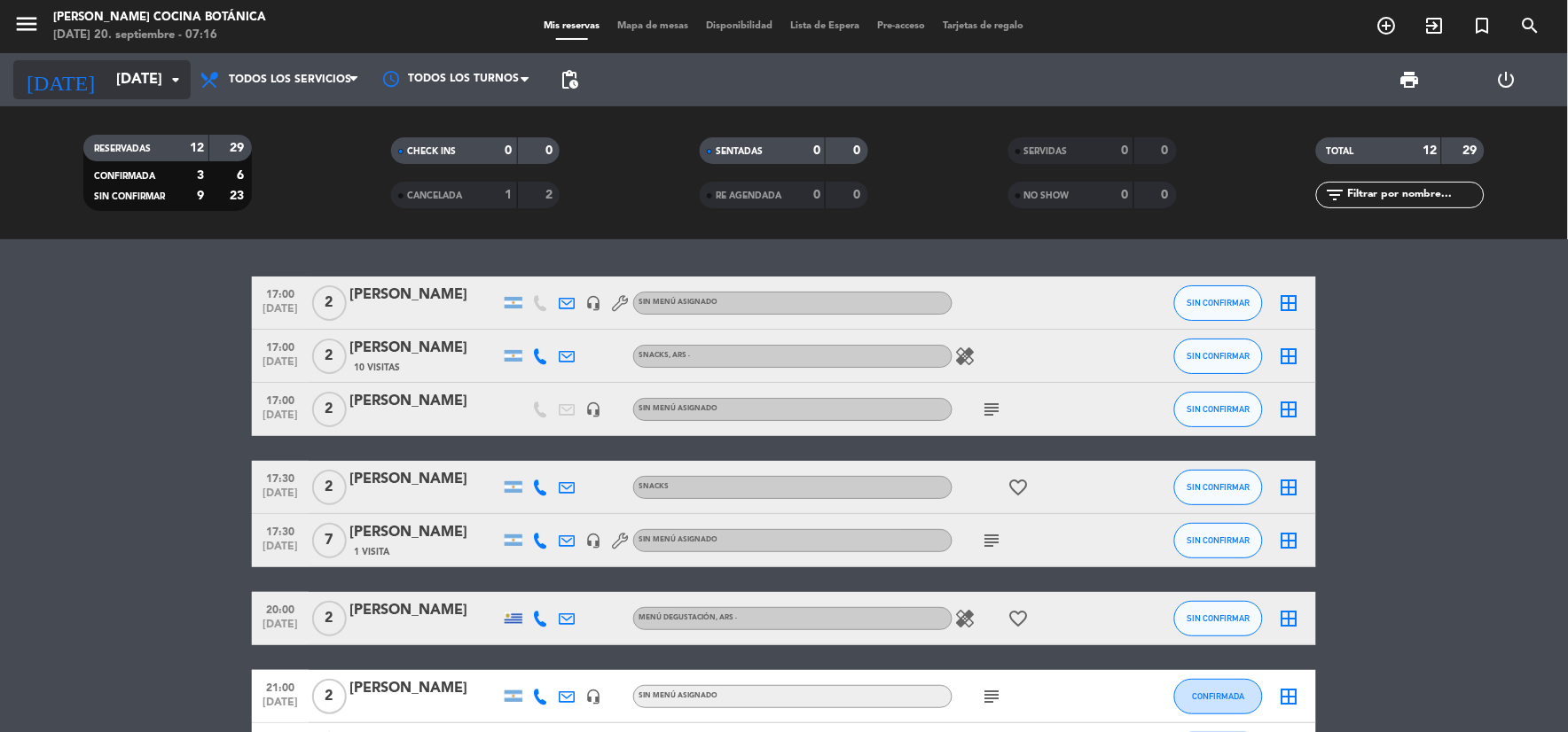
click at [172, 69] on icon "arrow_drop_down" at bounding box center [174, 79] width 21 height 21
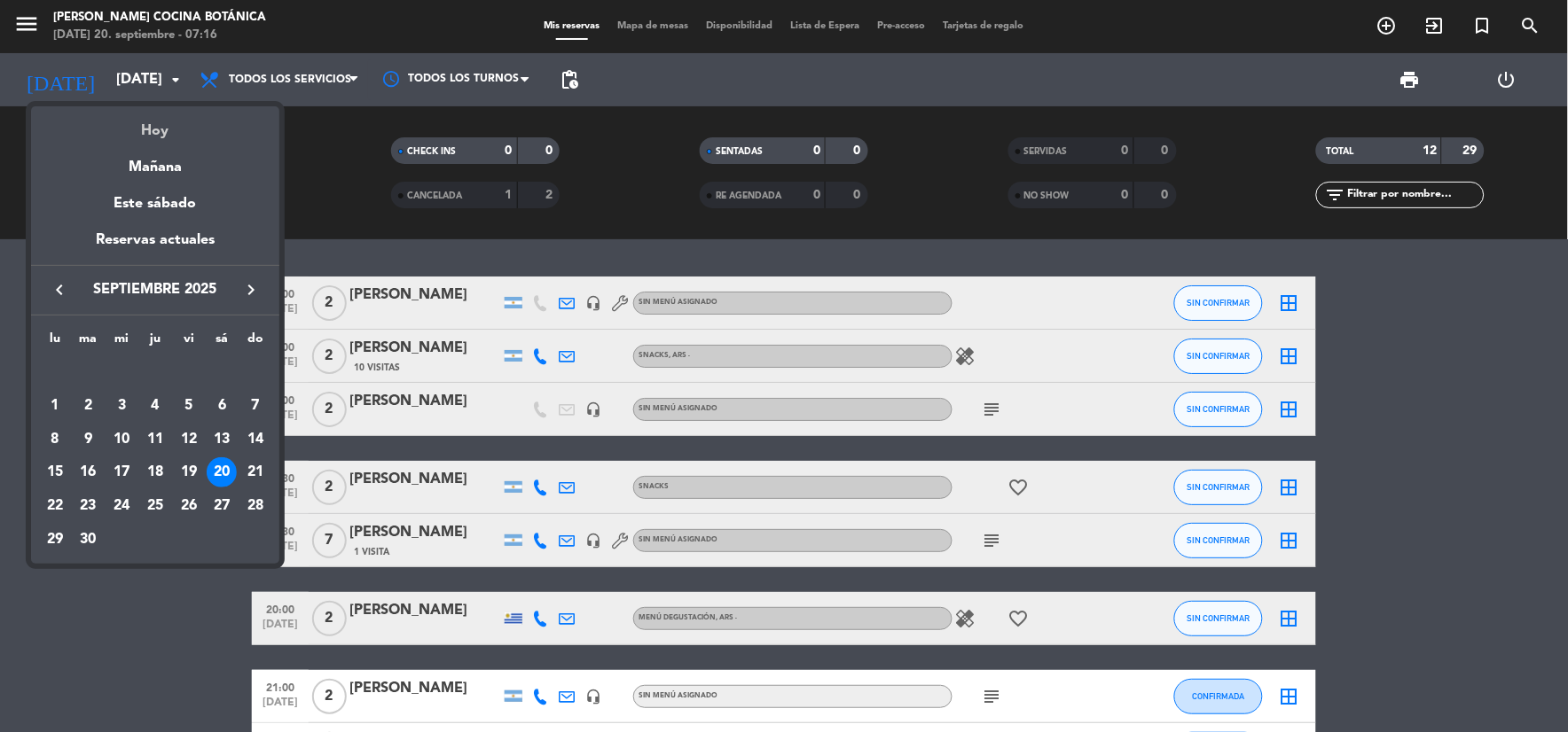
click at [178, 119] on div "Hoy" at bounding box center [155, 124] width 249 height 37
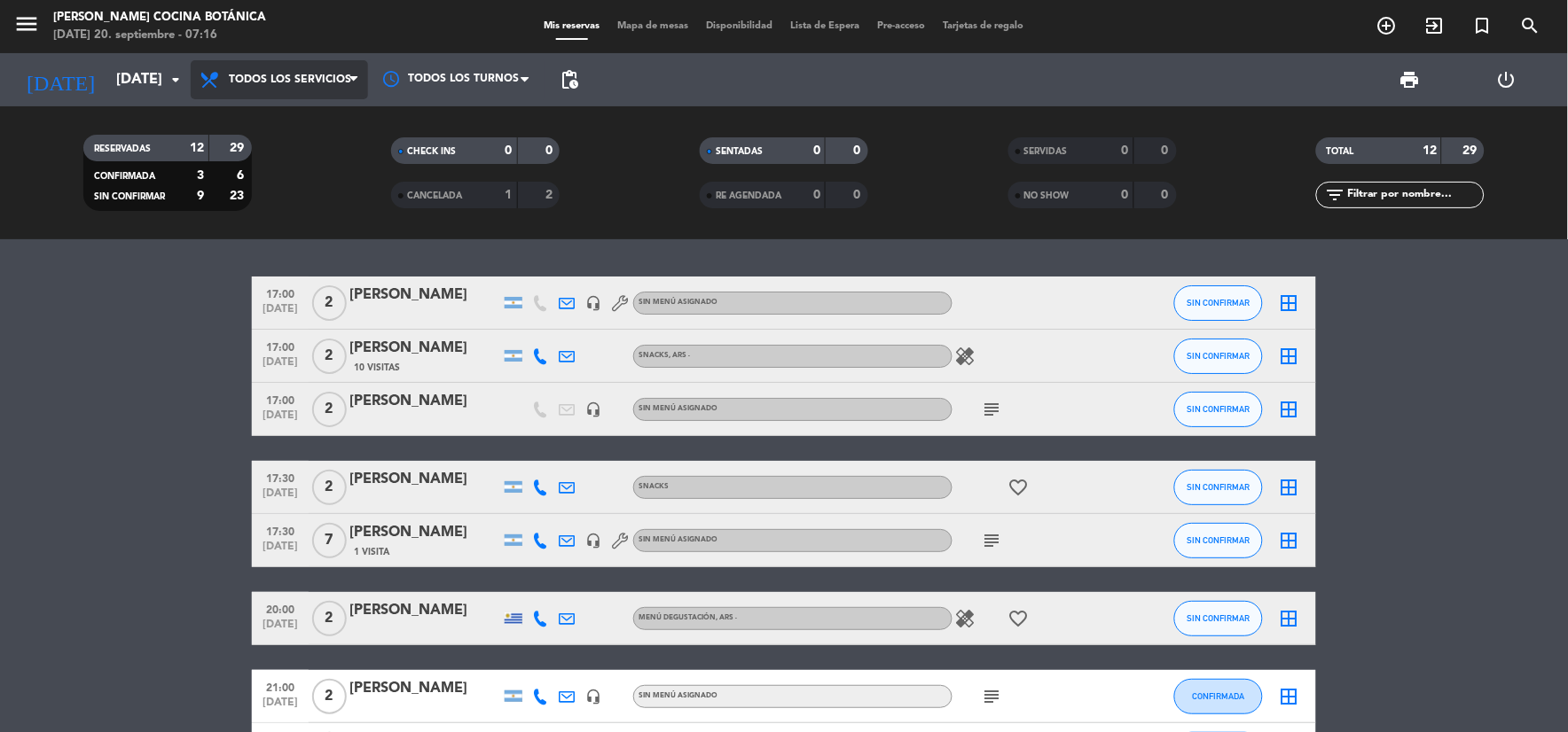
click at [250, 68] on span "Todos los servicios" at bounding box center [279, 79] width 177 height 39
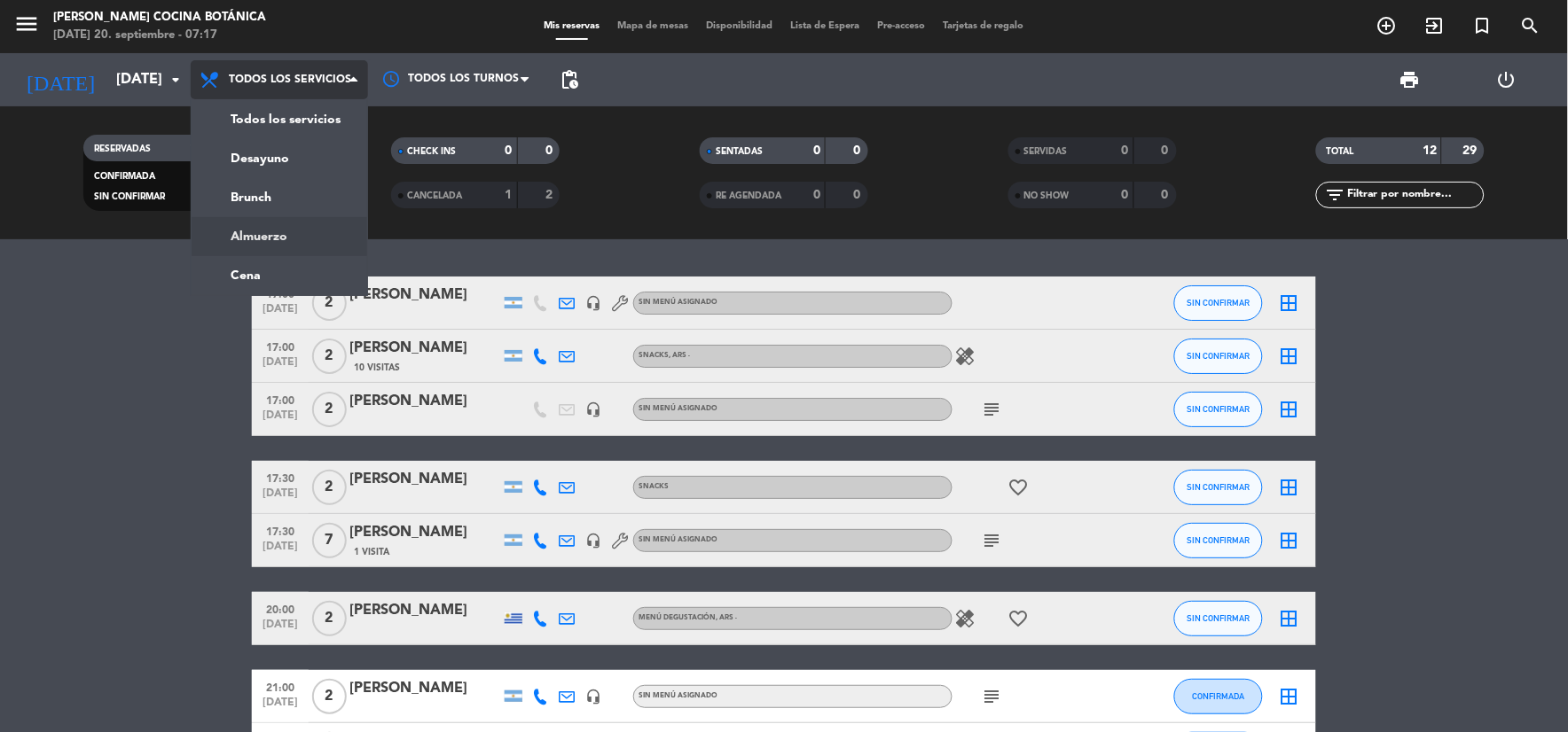
click at [301, 243] on ng-component "menu [PERSON_NAME] Cocina Botánica [DATE] 20. septiembre - 07:17 Mis reservas M…" at bounding box center [784, 366] width 1568 height 732
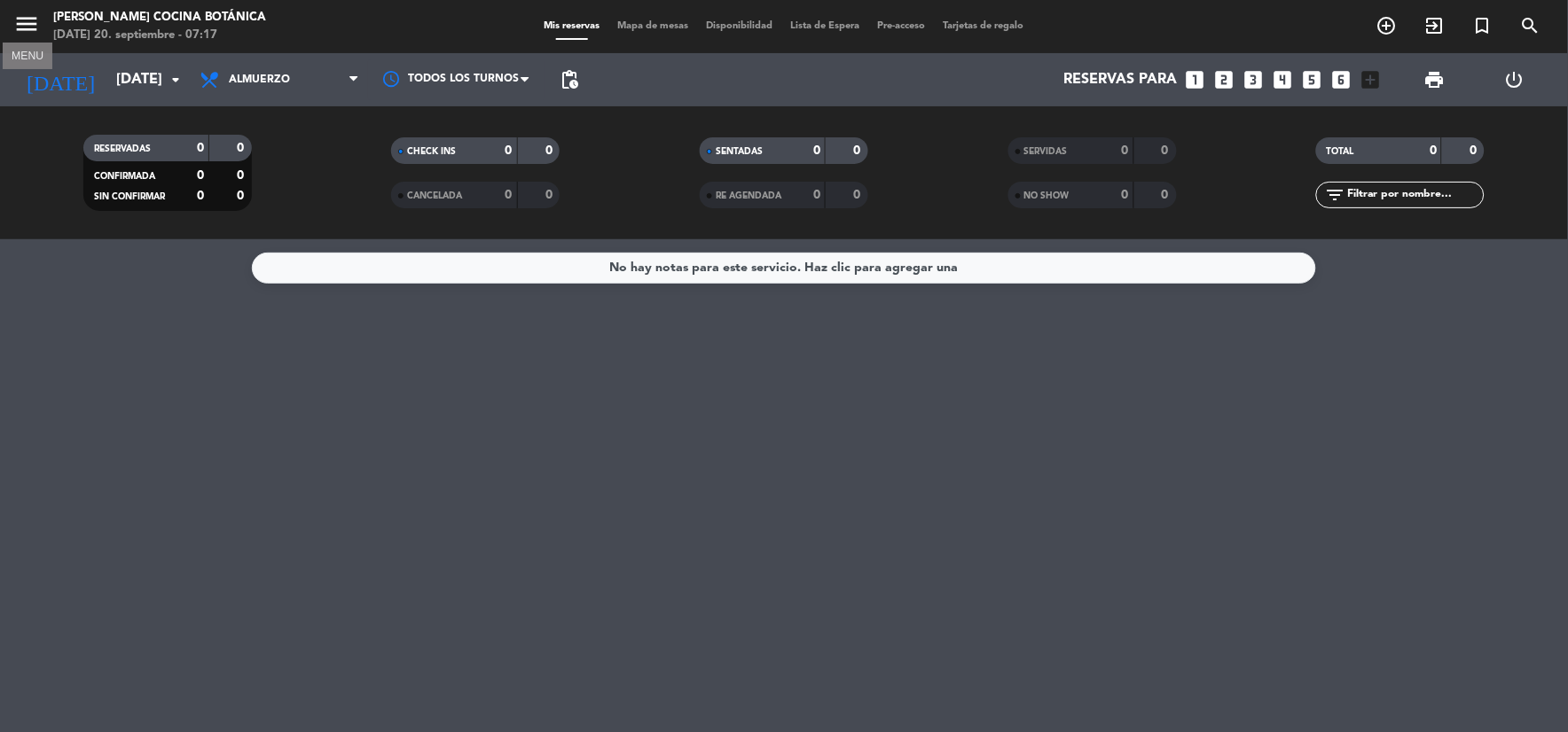
click at [32, 38] on button "menu" at bounding box center [26, 27] width 27 height 33
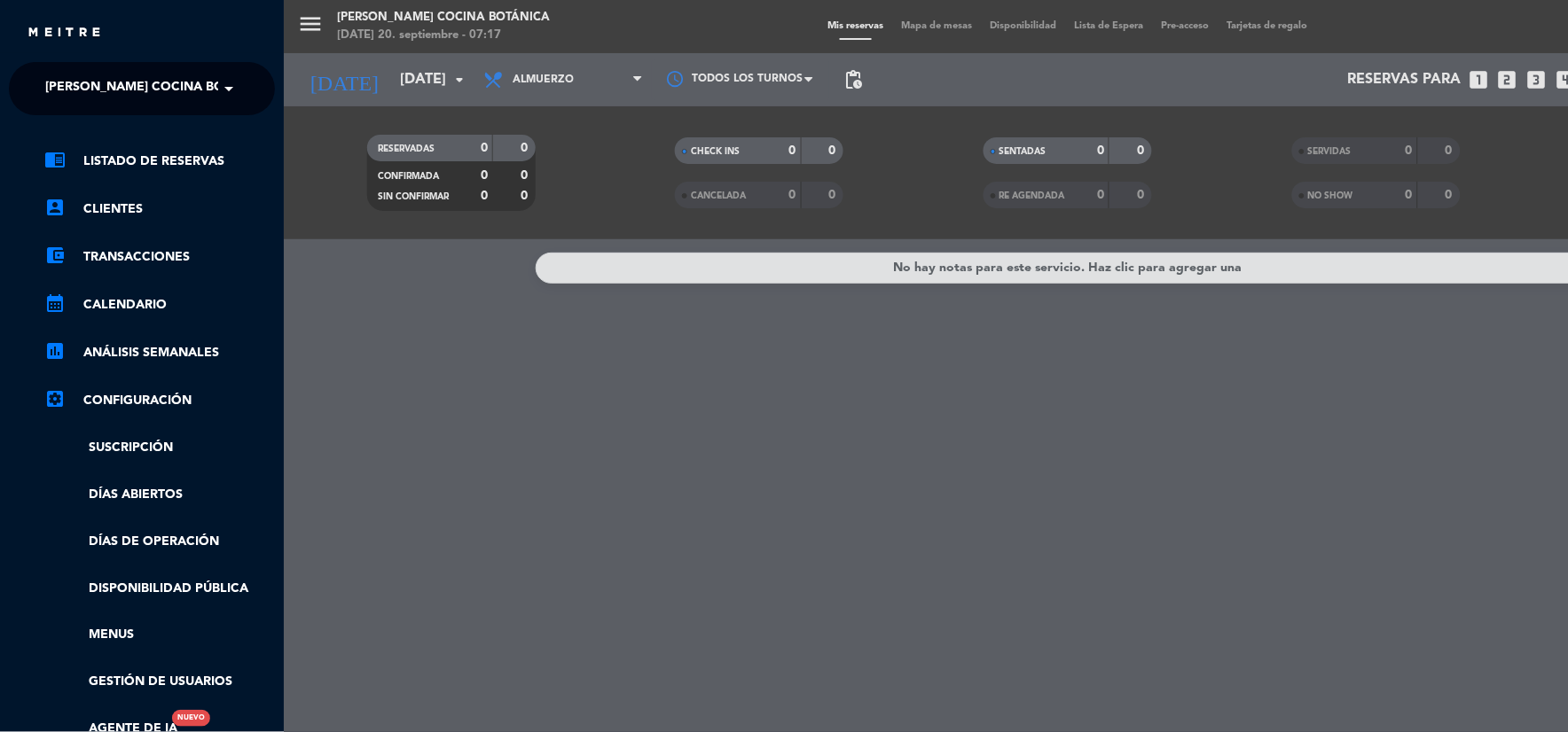
click at [138, 88] on span "[PERSON_NAME] Cocina Botánica" at bounding box center [158, 89] width 225 height 38
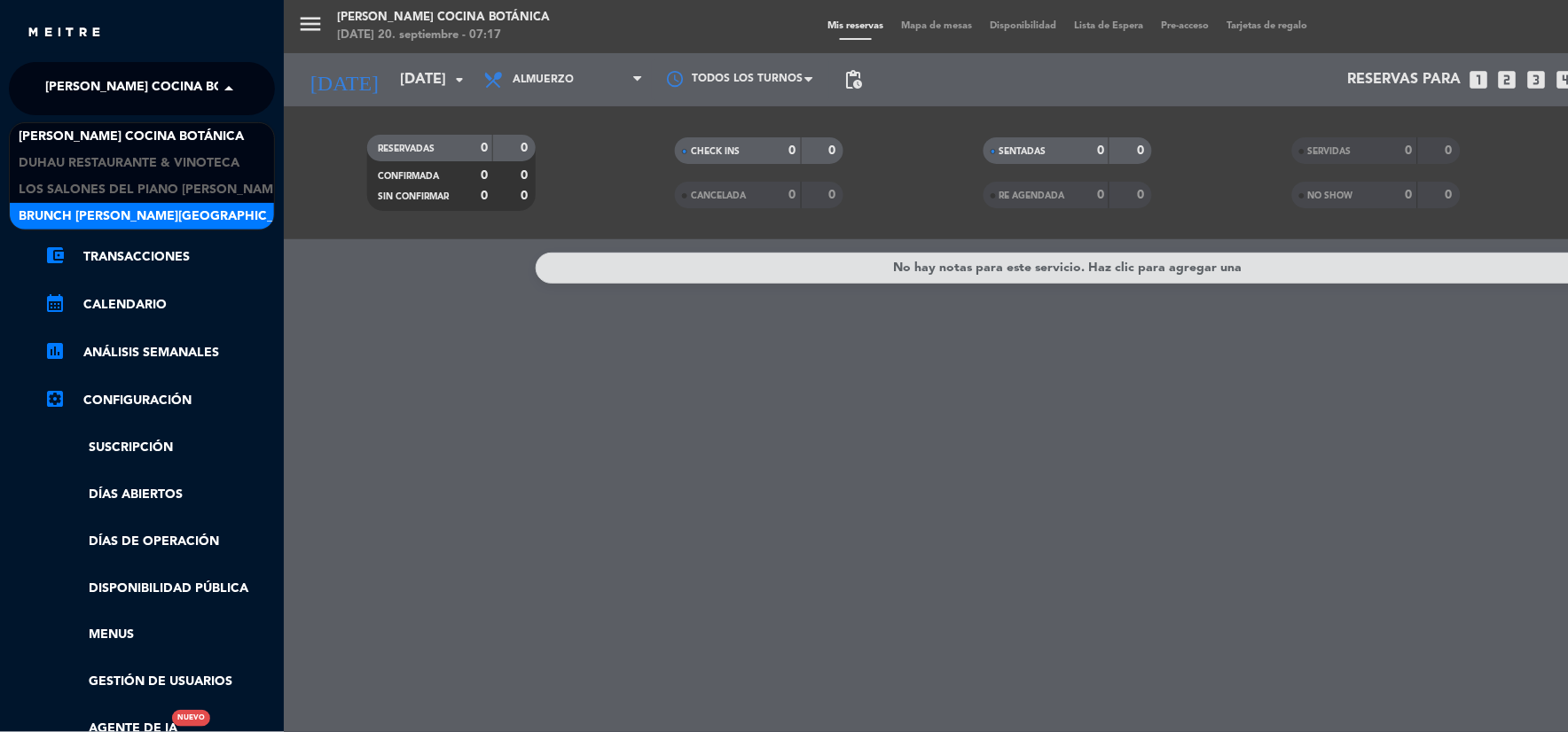
click at [145, 203] on div "Brunch [PERSON_NAME][GEOGRAPHIC_DATA][PERSON_NAME]" at bounding box center [142, 216] width 265 height 27
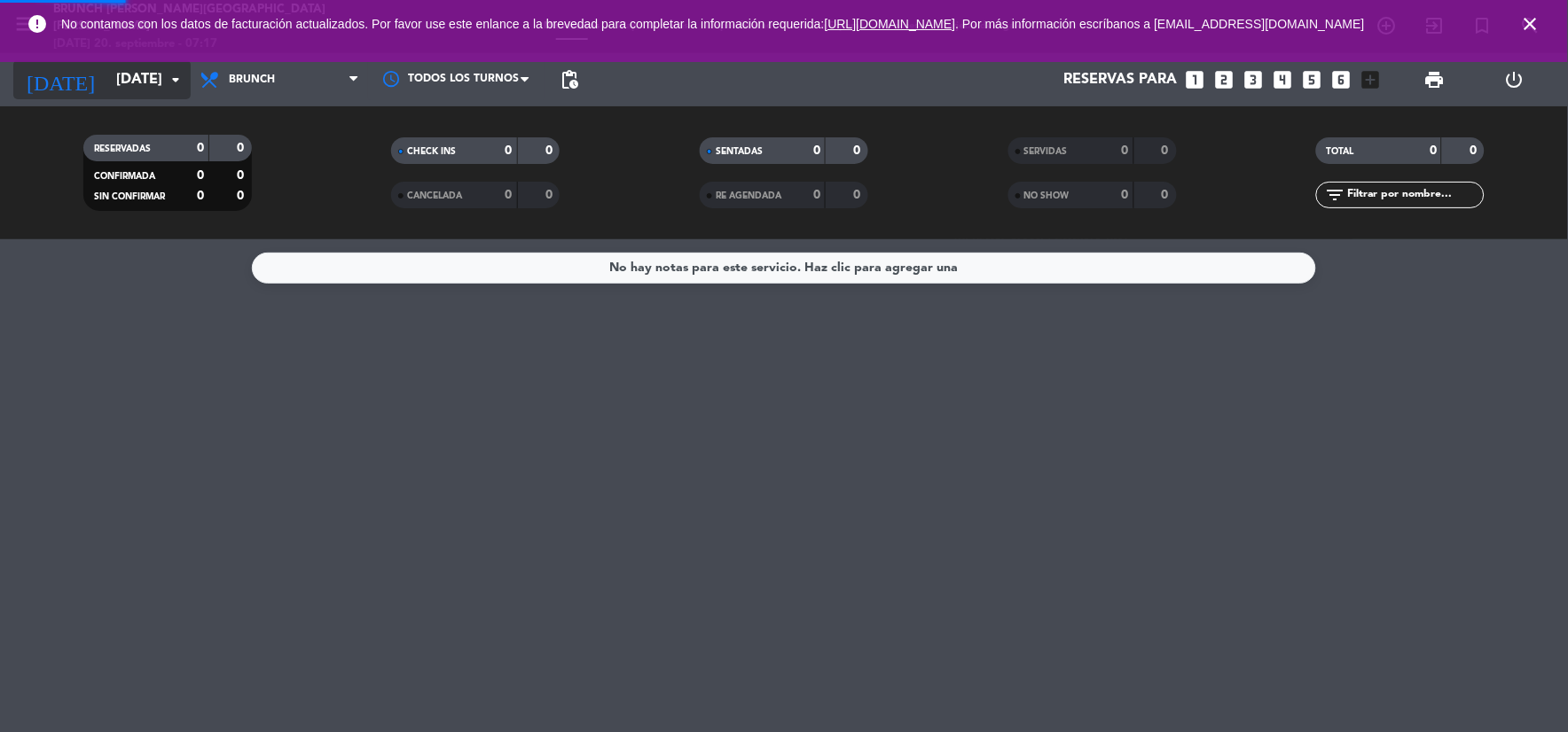
click at [107, 63] on input "[DATE]" at bounding box center [201, 80] width 188 height 35
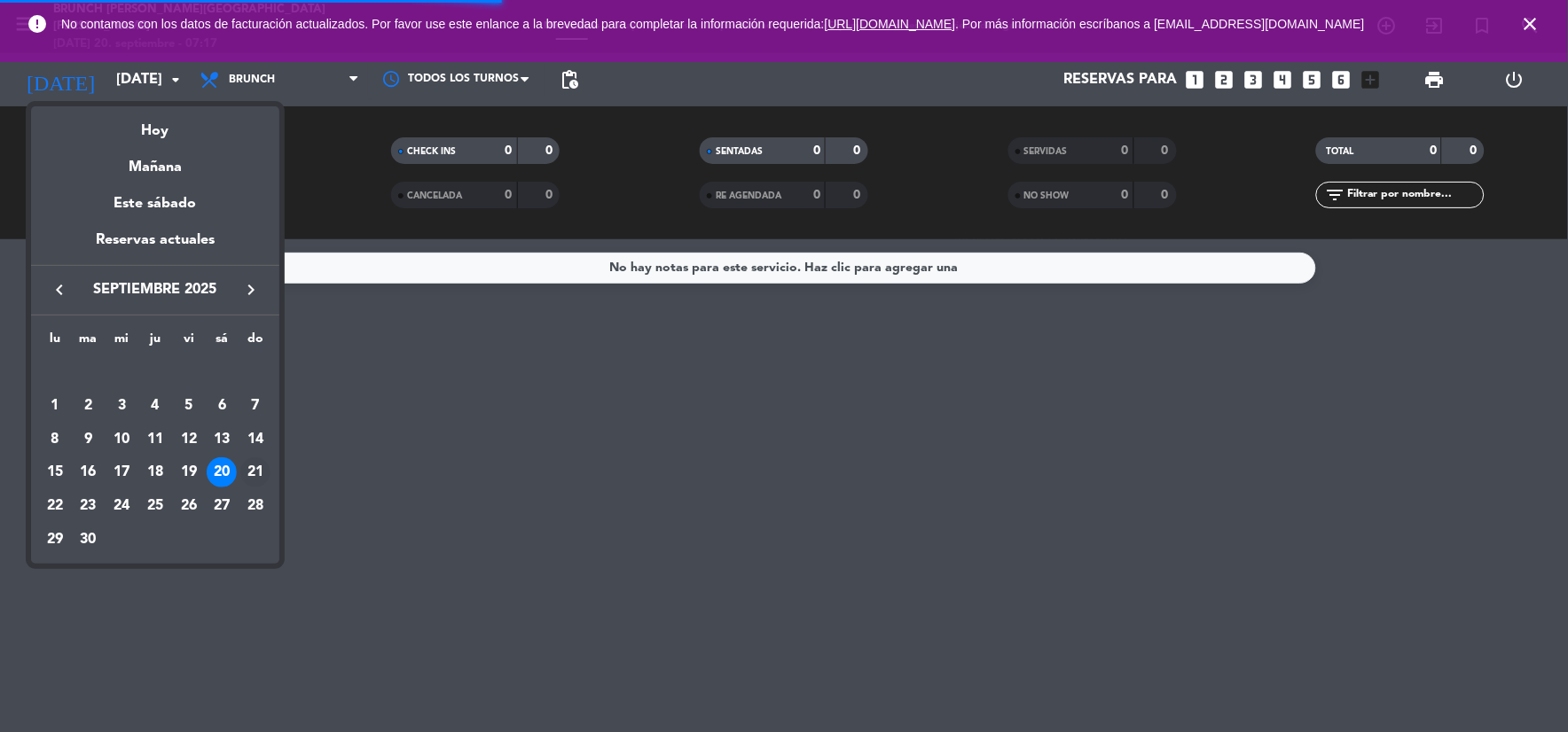
click at [255, 468] on div "21" at bounding box center [255, 472] width 30 height 30
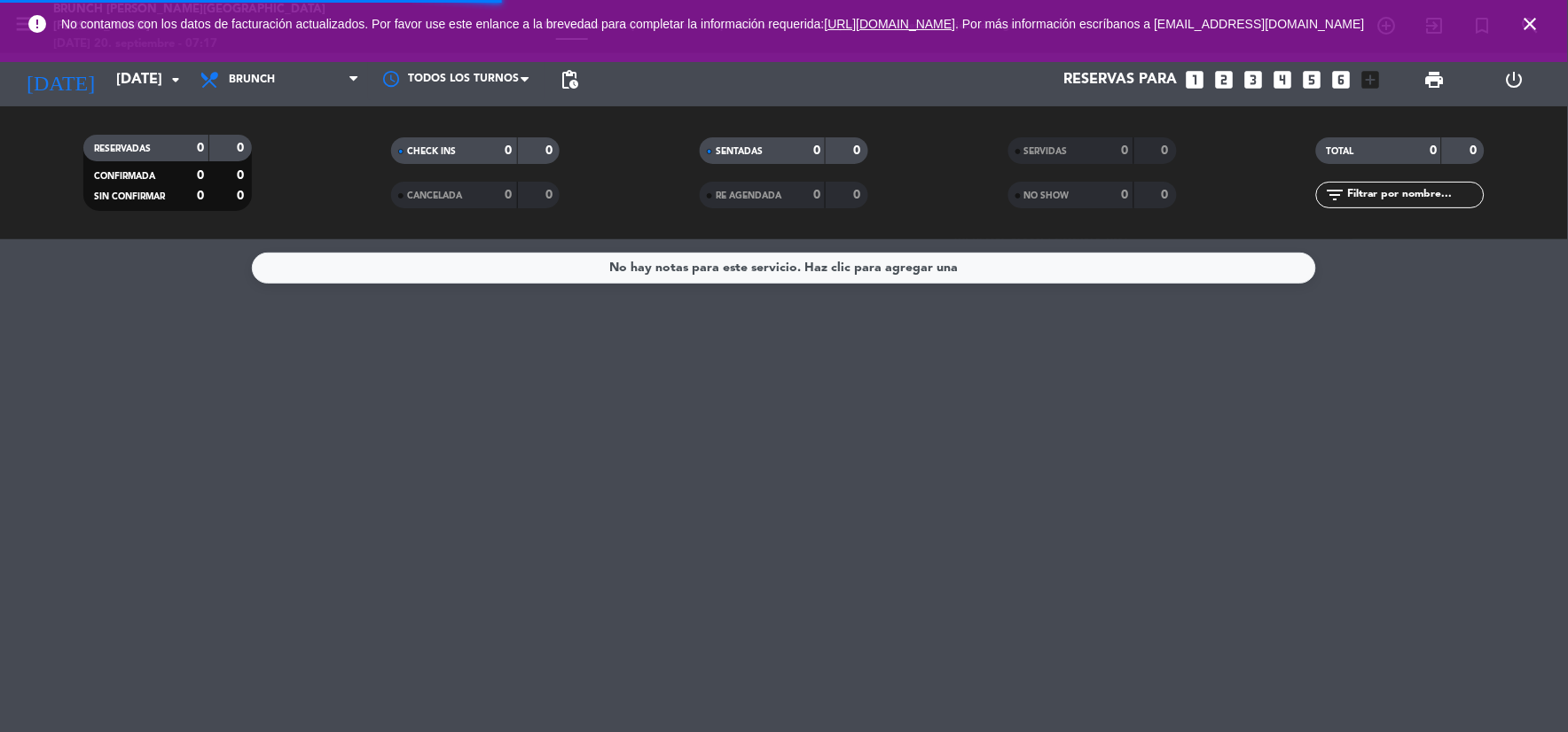
type input "[DATE]"
